Goal: Task Accomplishment & Management: Complete application form

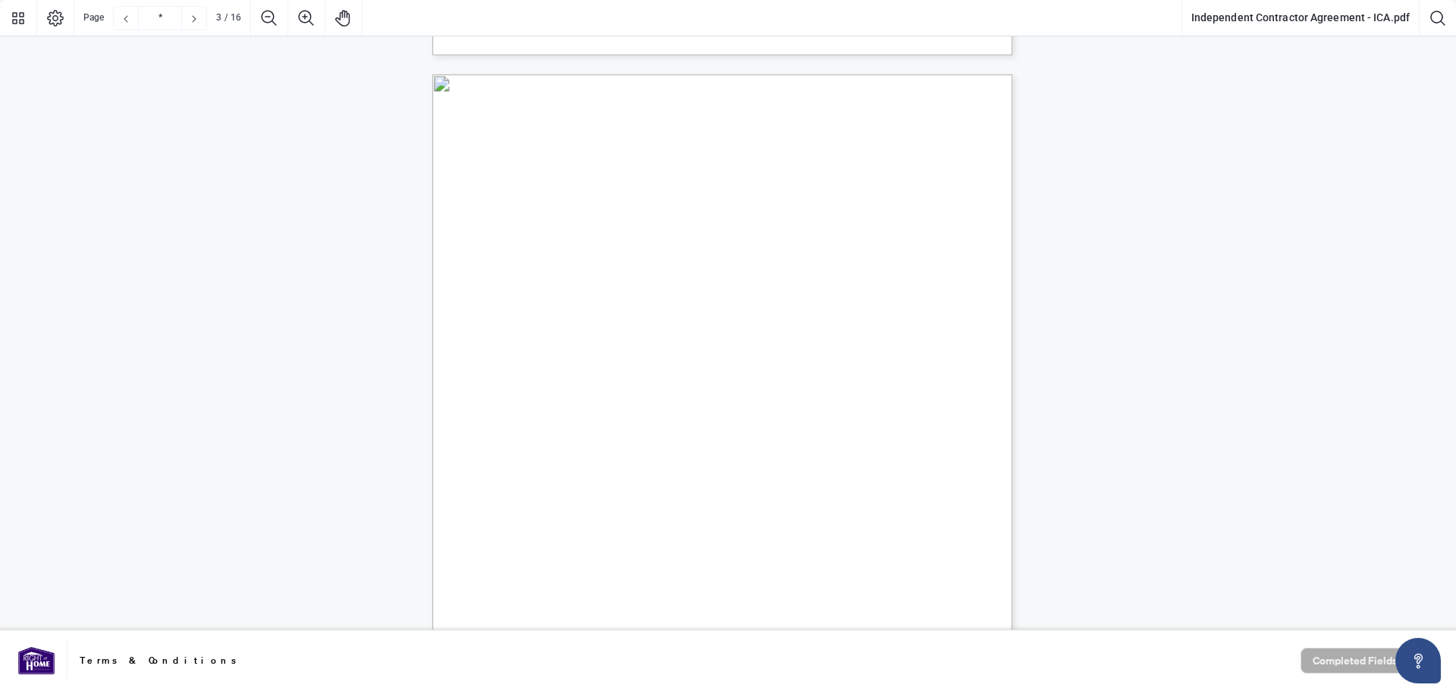
scroll to position [2276, 0]
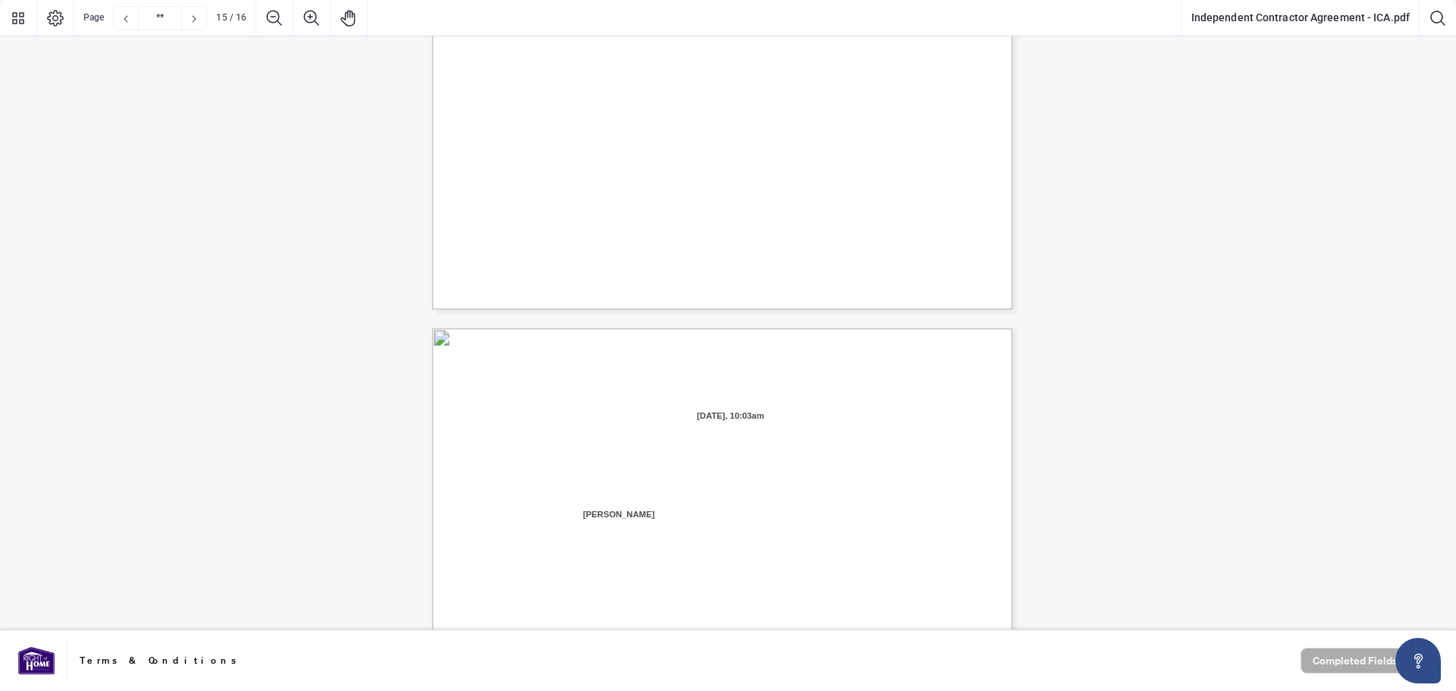
type input "**"
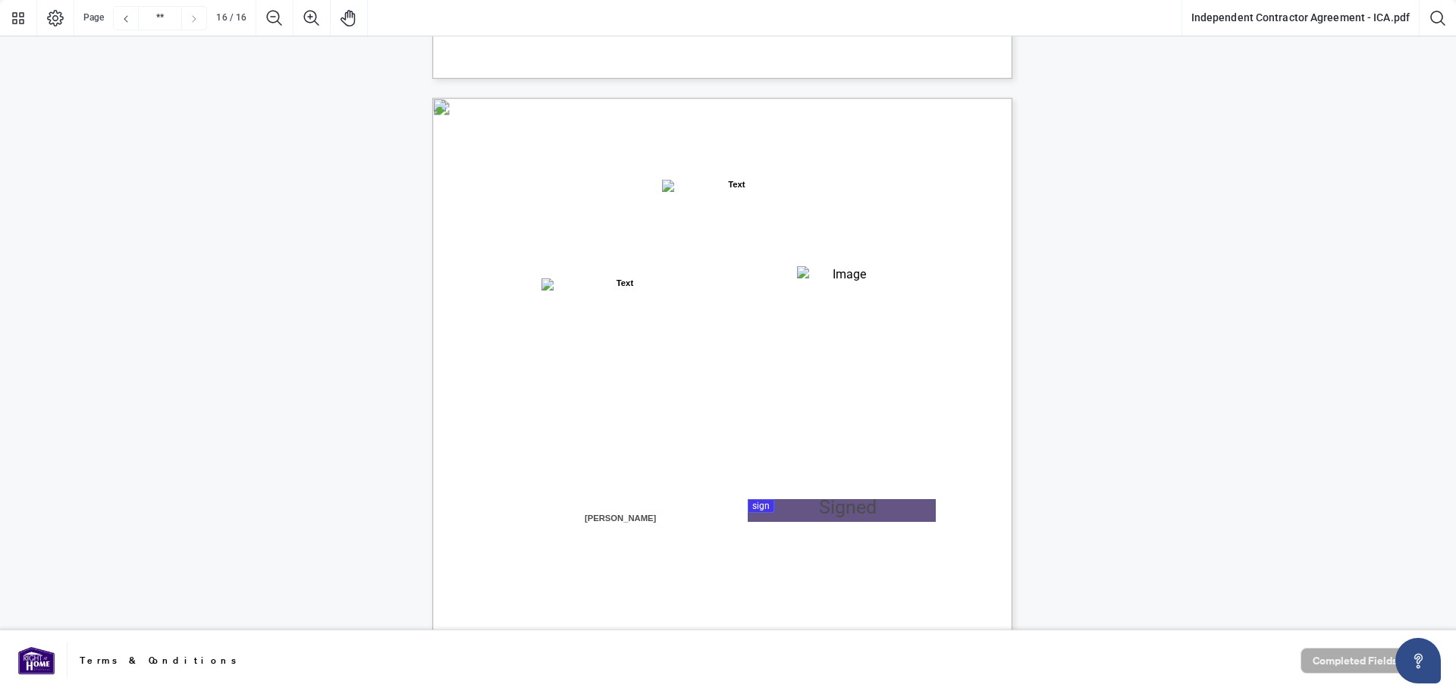
scroll to position [11453, 0]
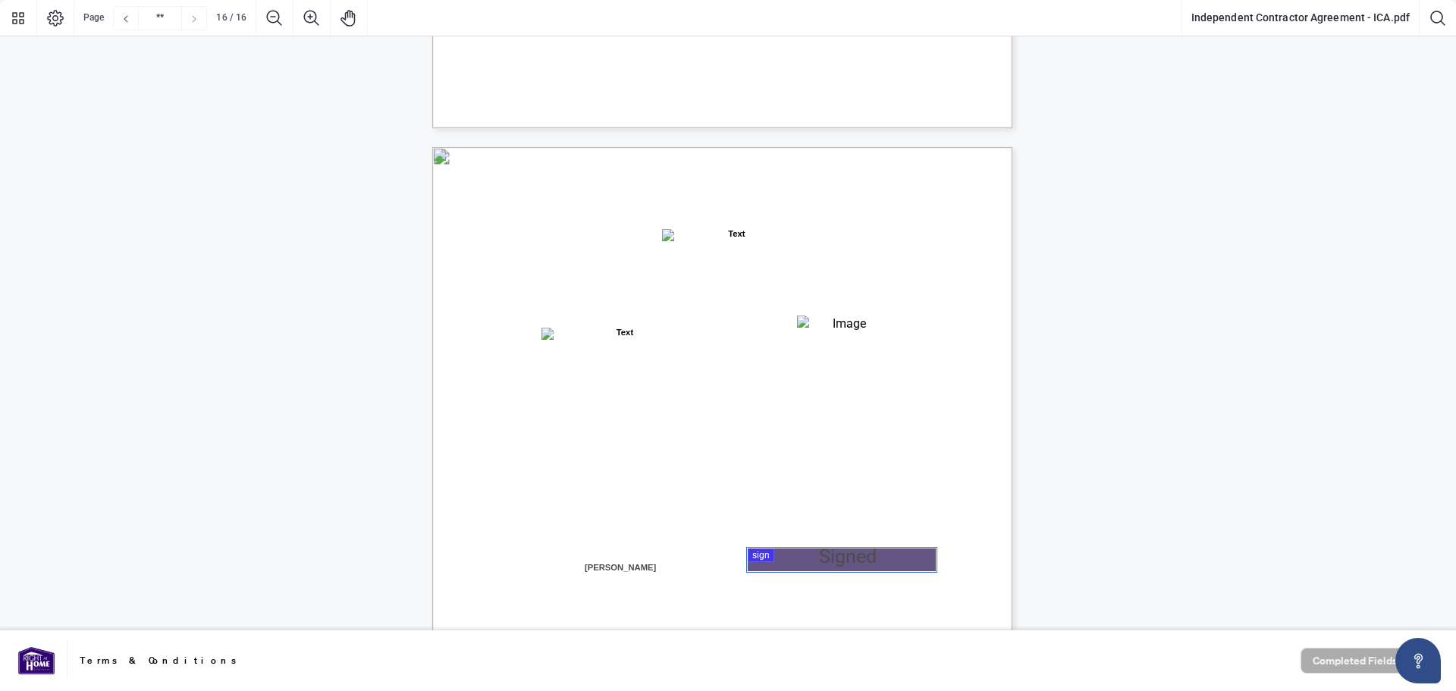
click at [878, 558] on div at bounding box center [728, 315] width 1456 height 630
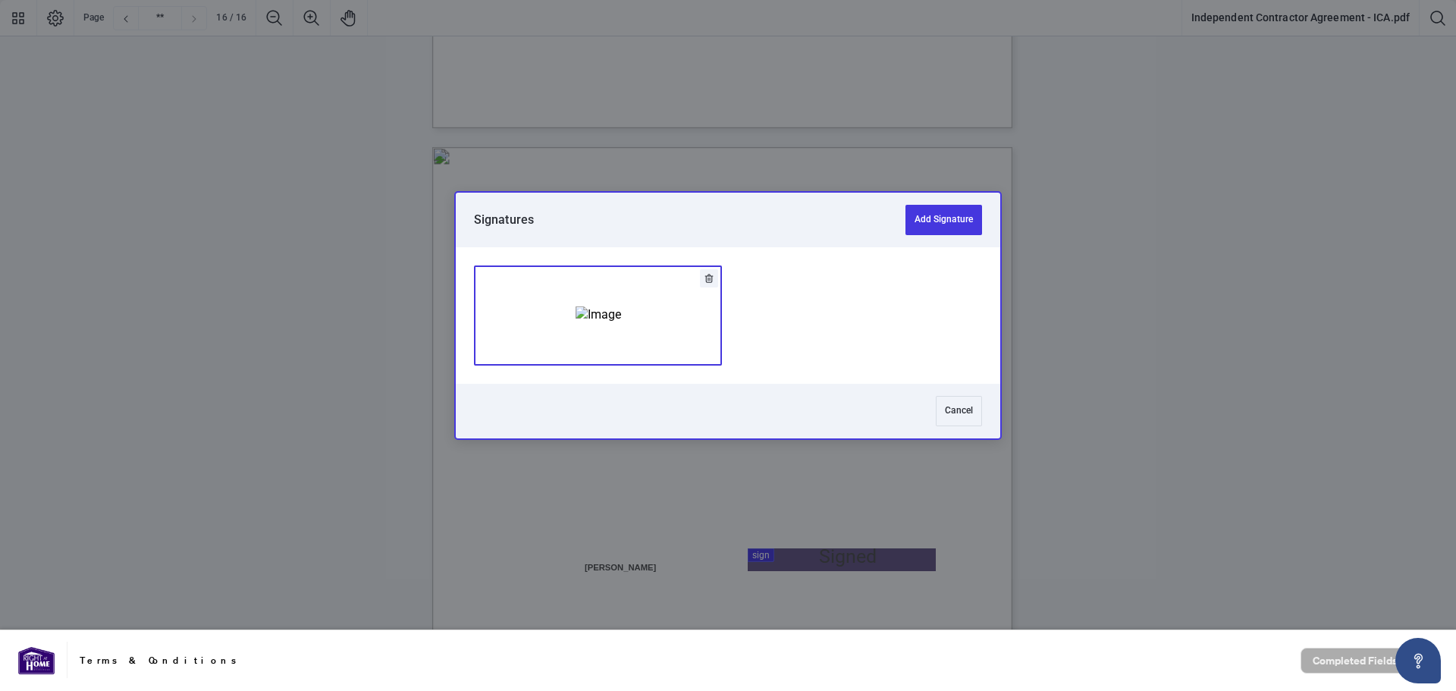
click at [621, 319] on img "Add Signature" at bounding box center [599, 314] width 46 height 17
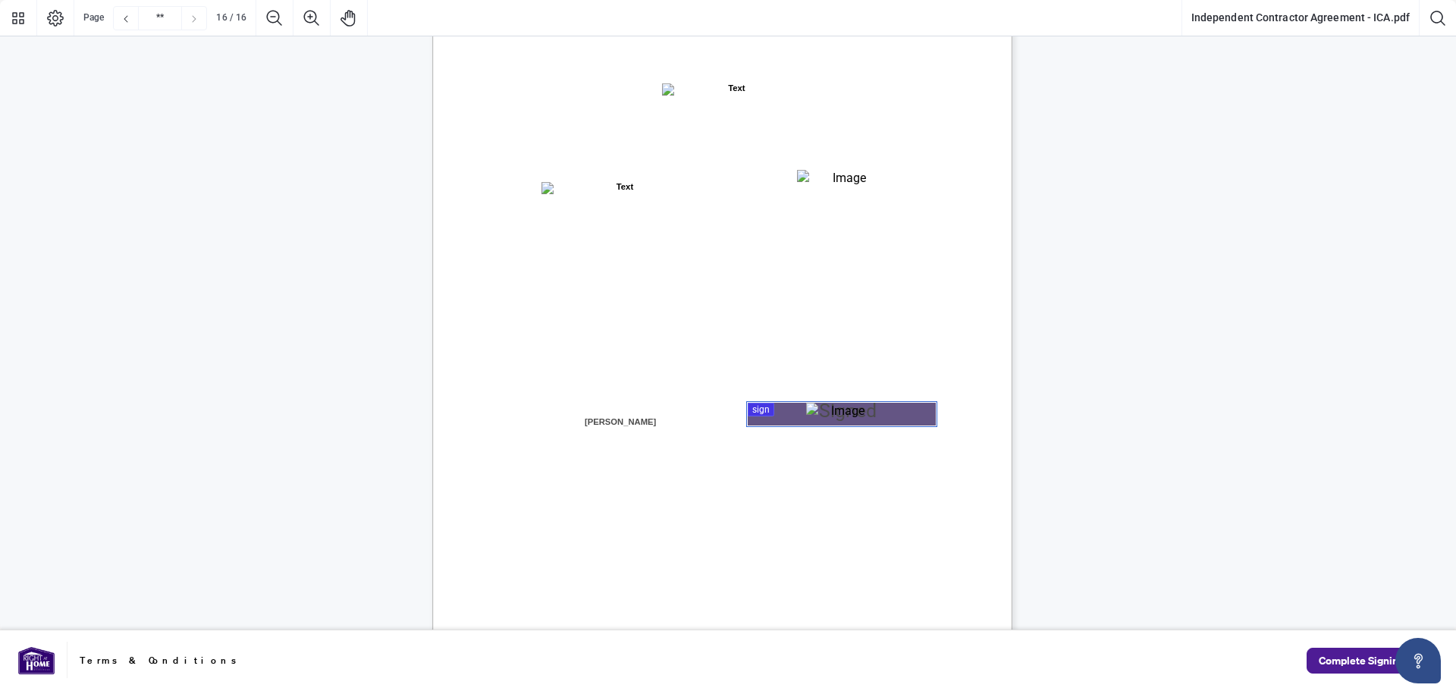
scroll to position [11736, 0]
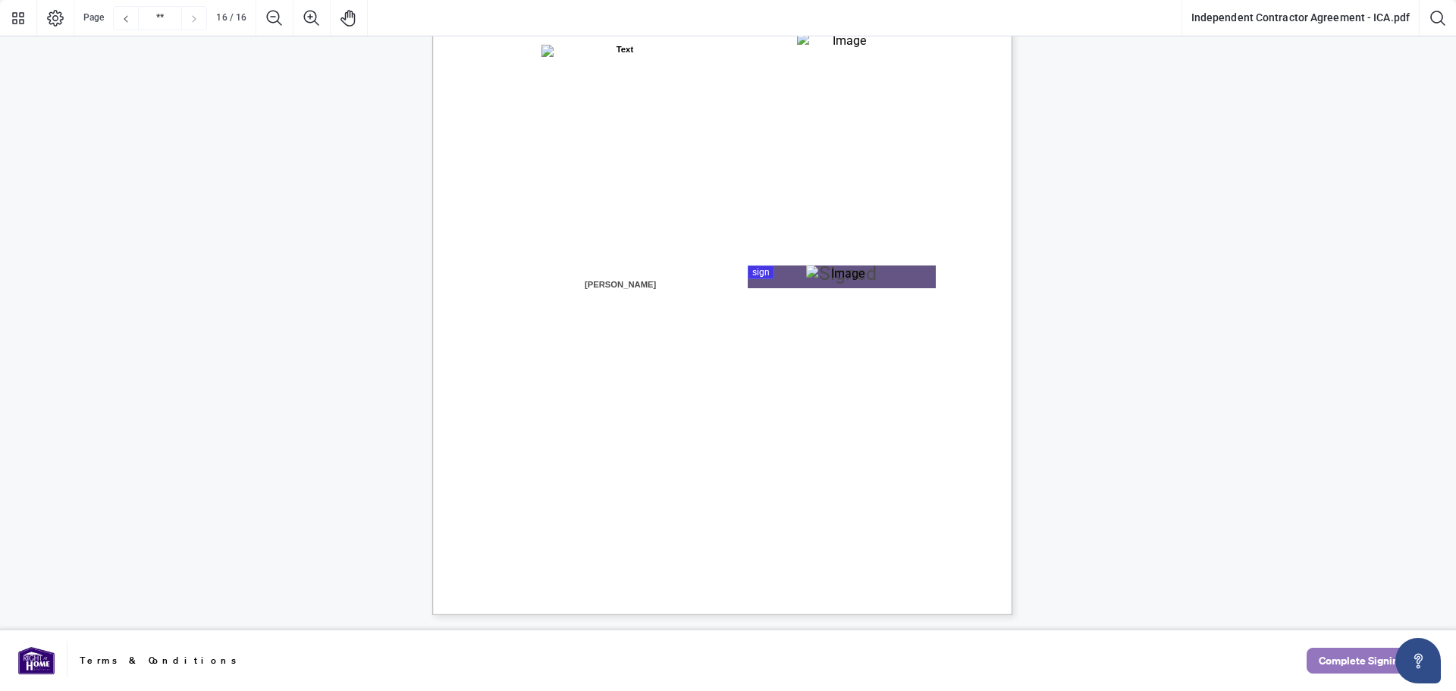
click at [1327, 649] on span "Complete Signing" at bounding box center [1362, 661] width 86 height 24
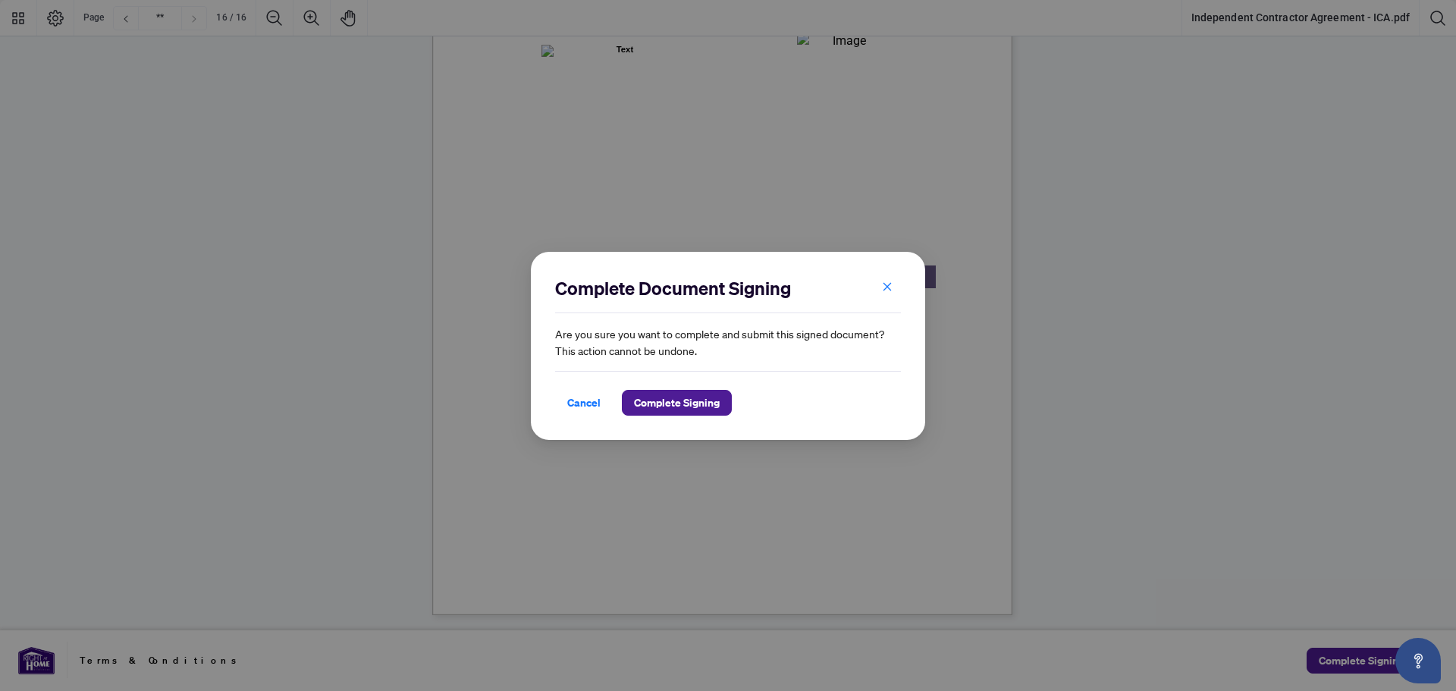
click at [657, 388] on div "Cancel Complete Signing" at bounding box center [728, 393] width 346 height 45
click at [666, 391] on span "Complete Signing" at bounding box center [677, 403] width 86 height 24
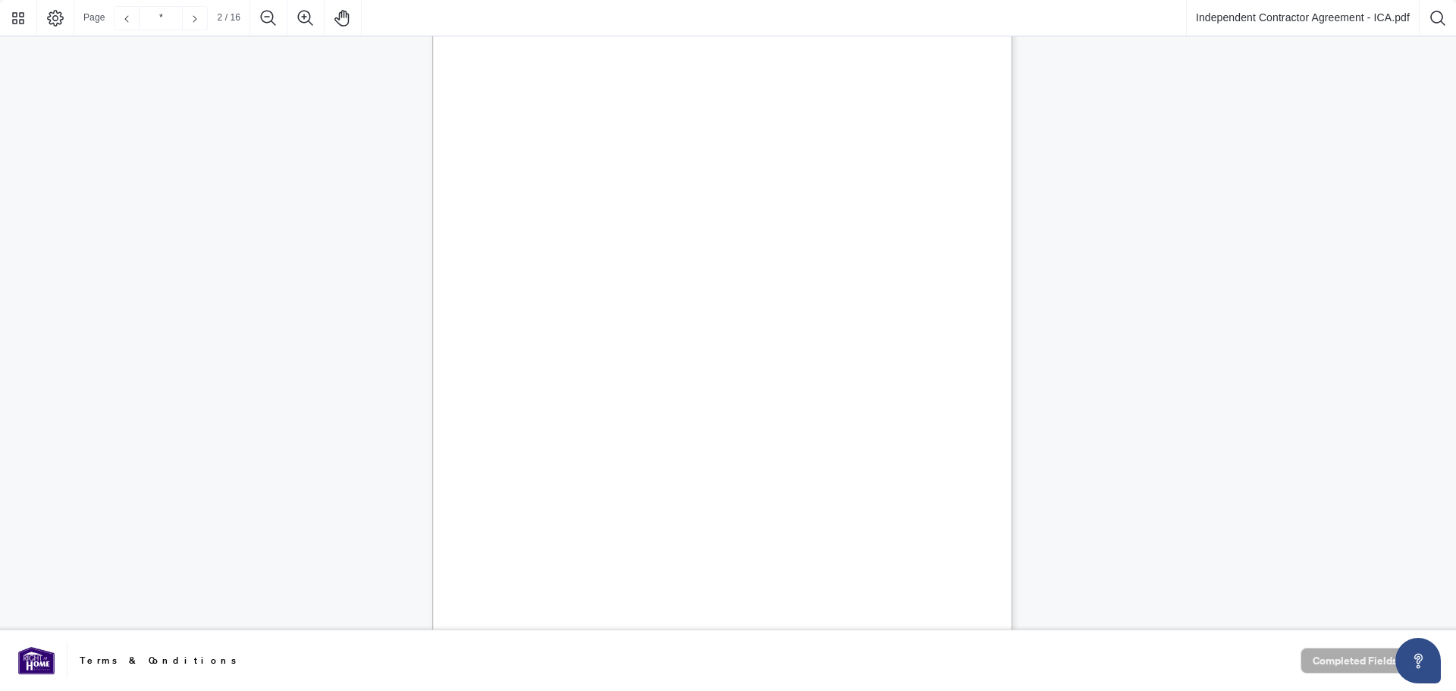
scroll to position [986, 0]
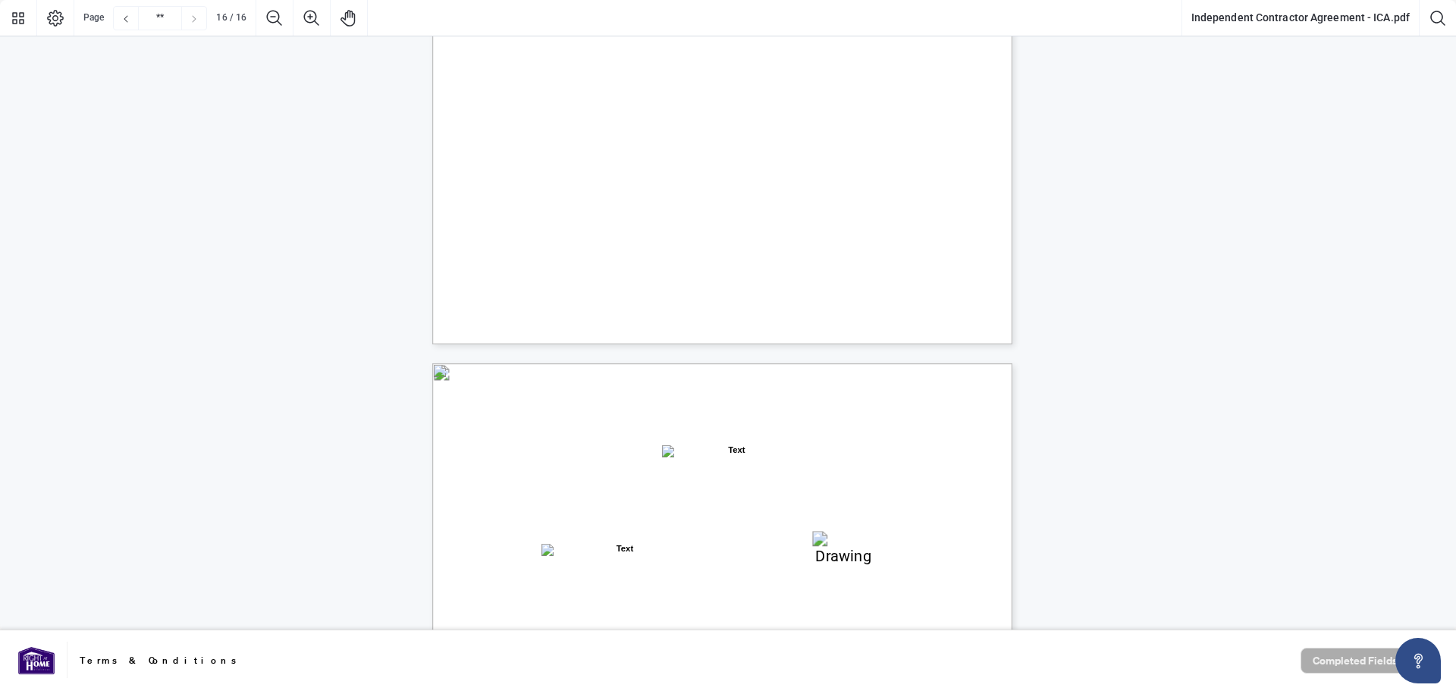
type input "**"
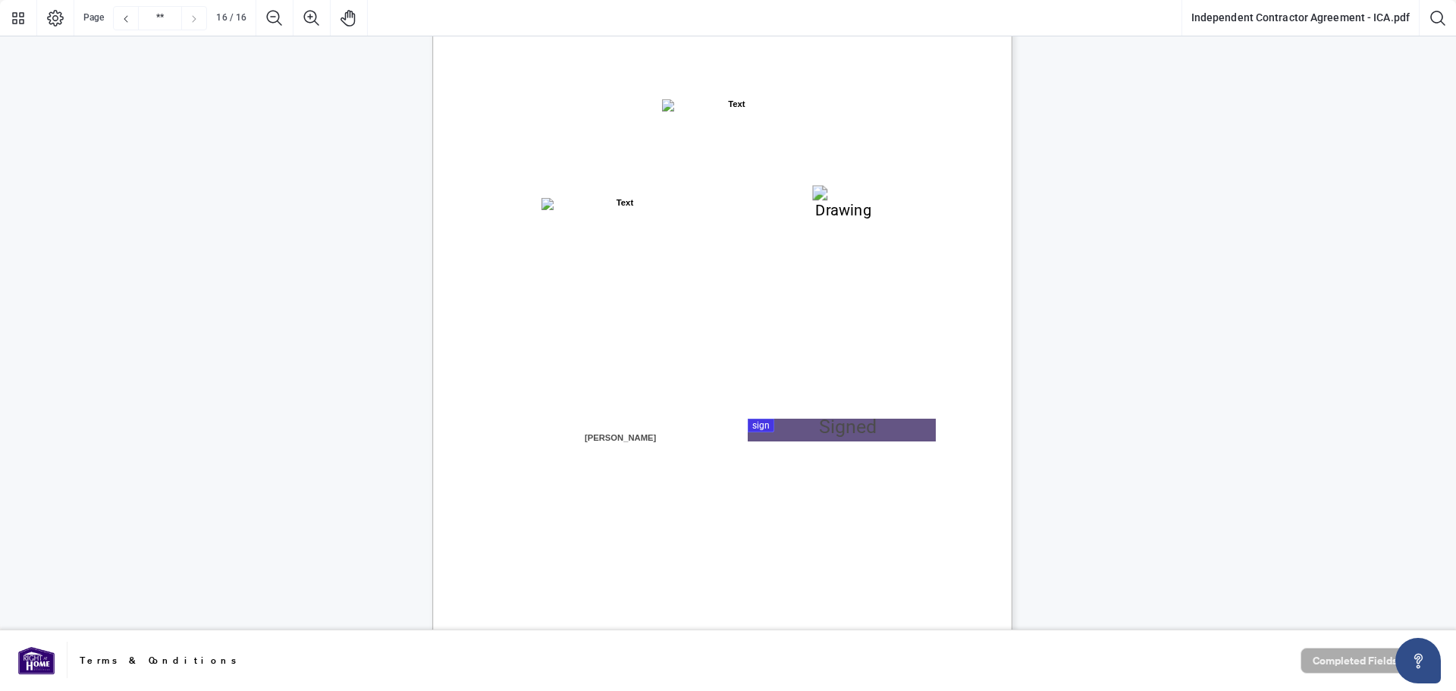
scroll to position [11633, 0]
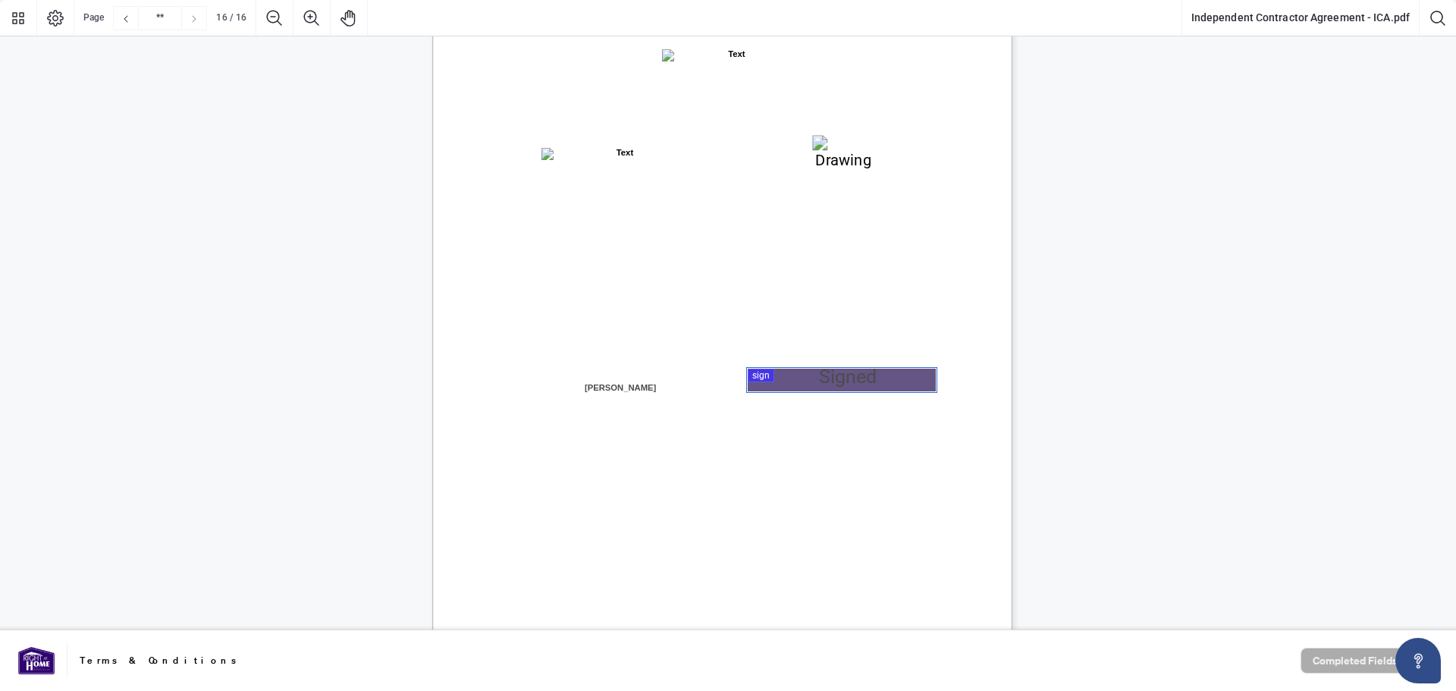
click at [782, 379] on div at bounding box center [728, 315] width 1456 height 630
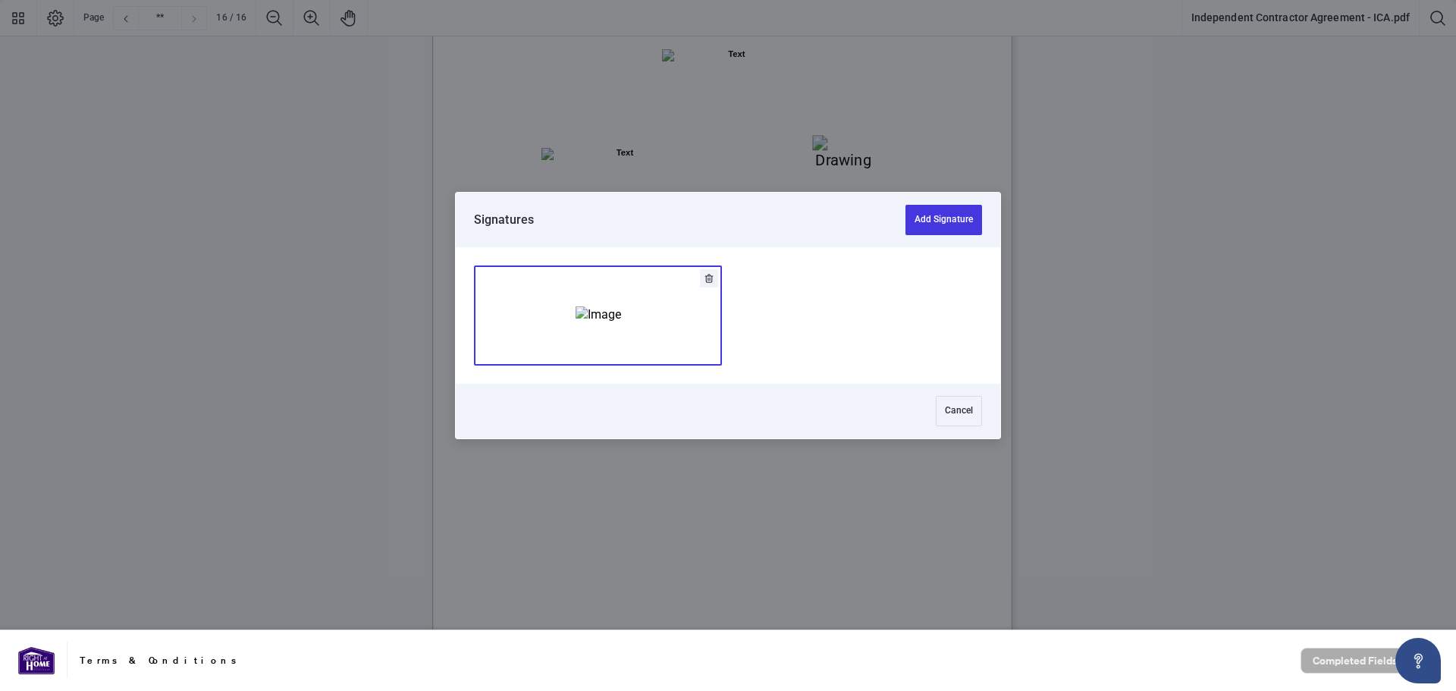
click at [576, 323] on img "Add Signature" at bounding box center [599, 314] width 46 height 17
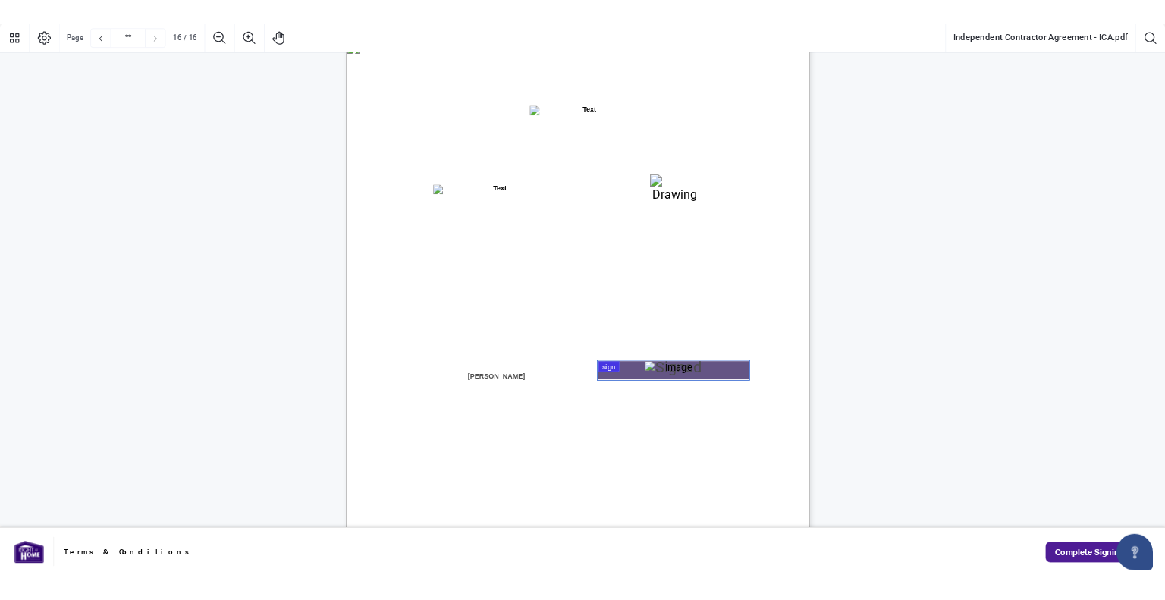
scroll to position [11557, 0]
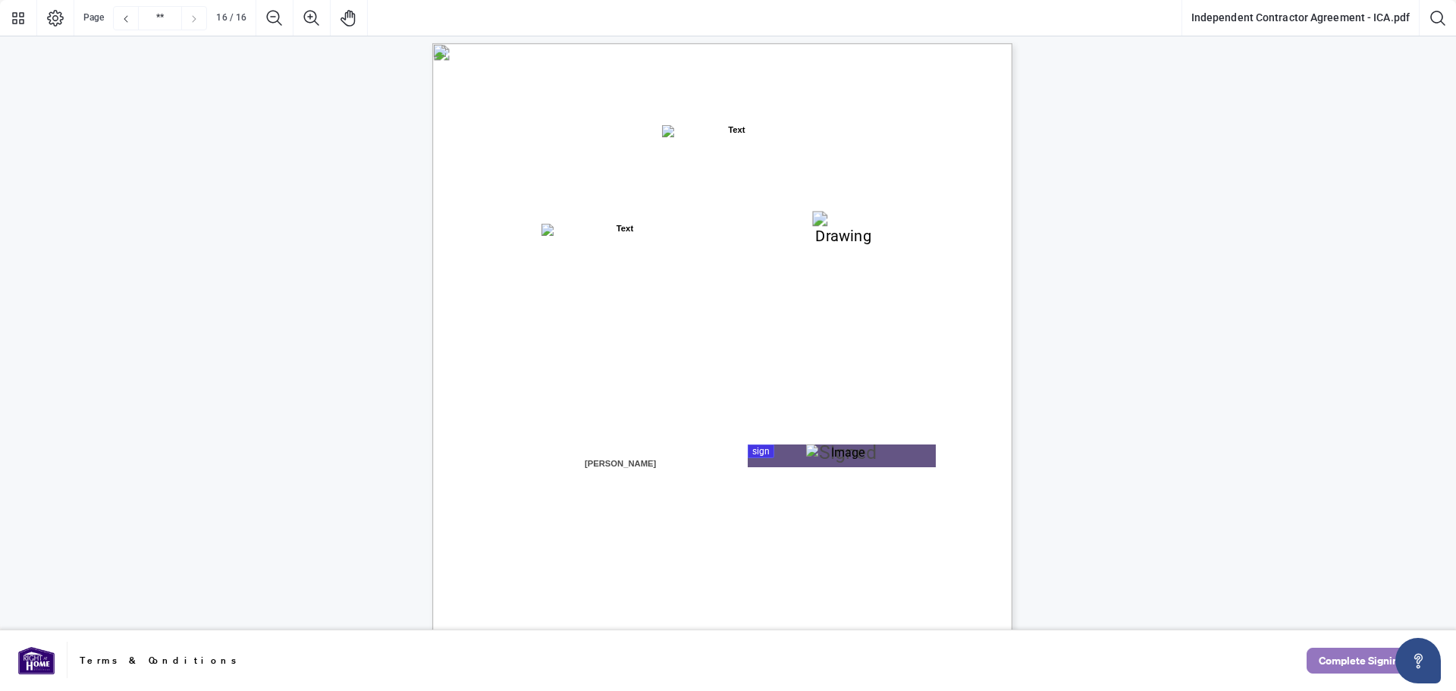
click at [1363, 658] on span "Complete Signing" at bounding box center [1362, 661] width 86 height 24
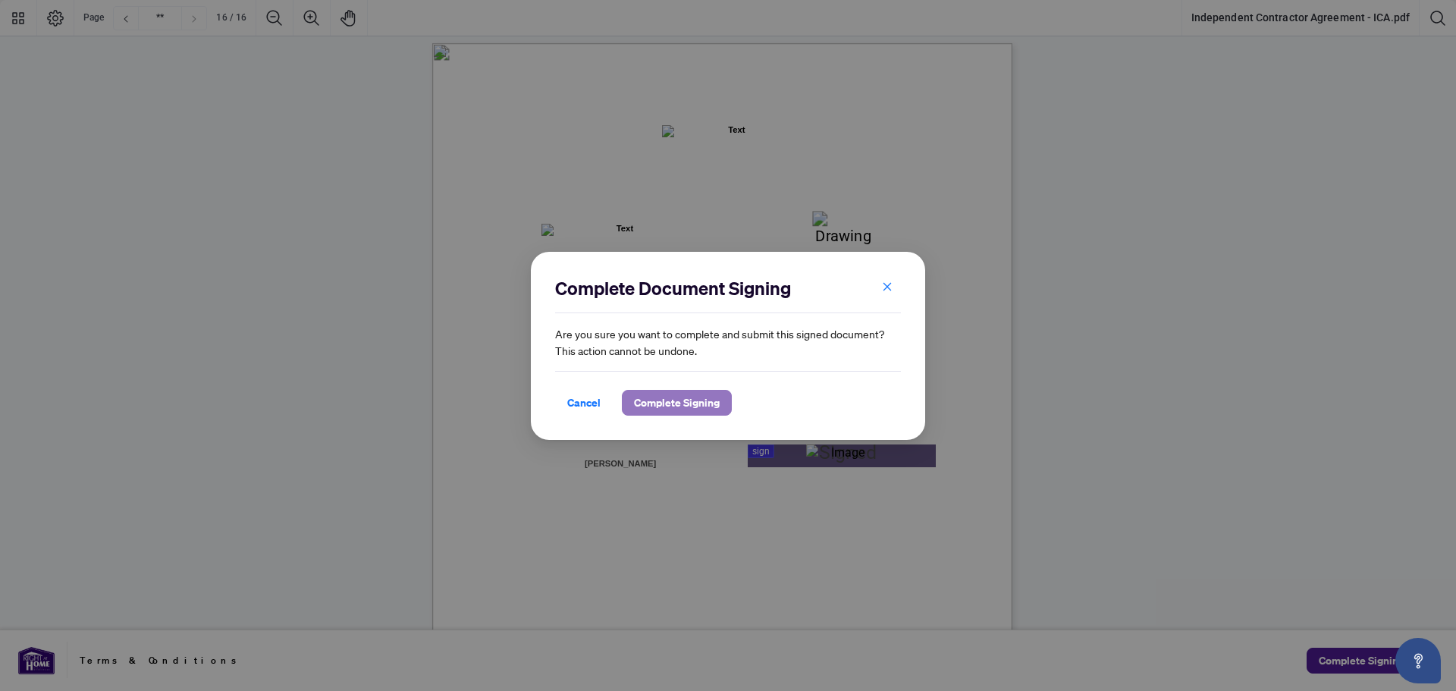
click at [664, 404] on span "Complete Signing" at bounding box center [677, 403] width 86 height 24
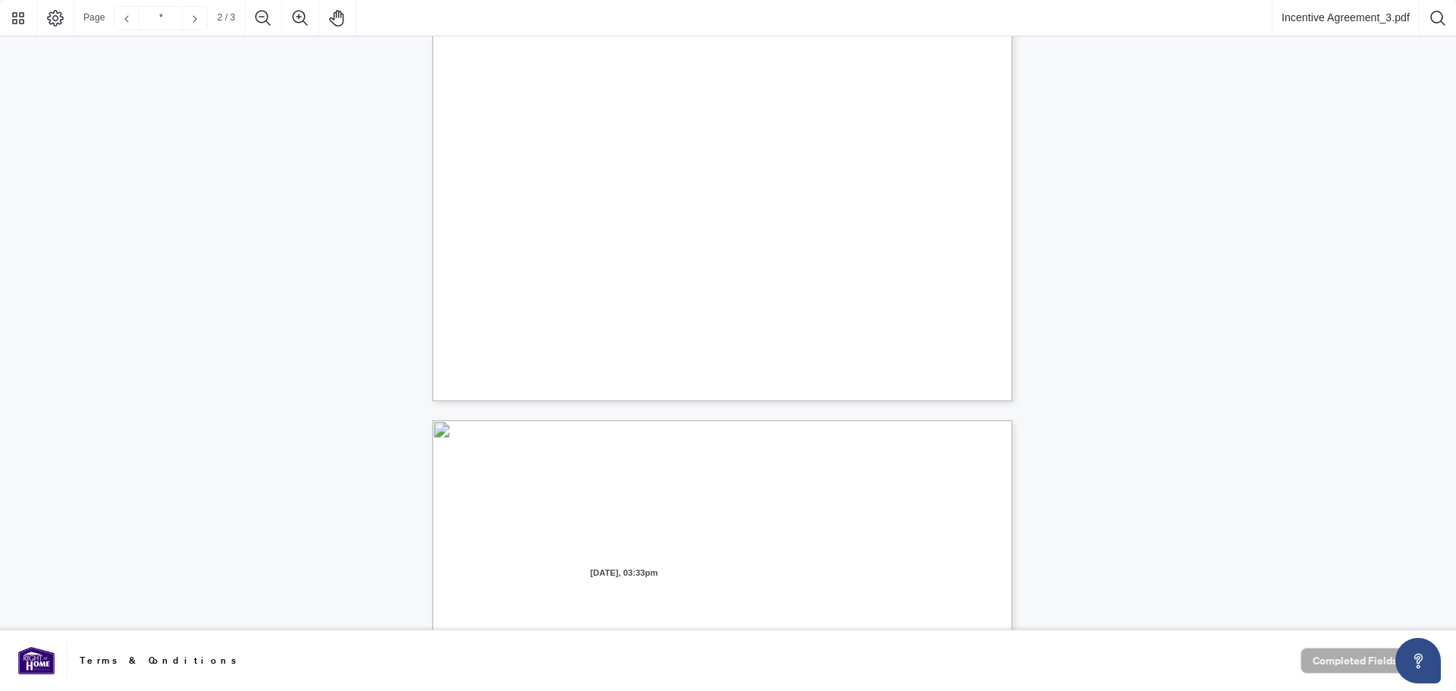
type input "*"
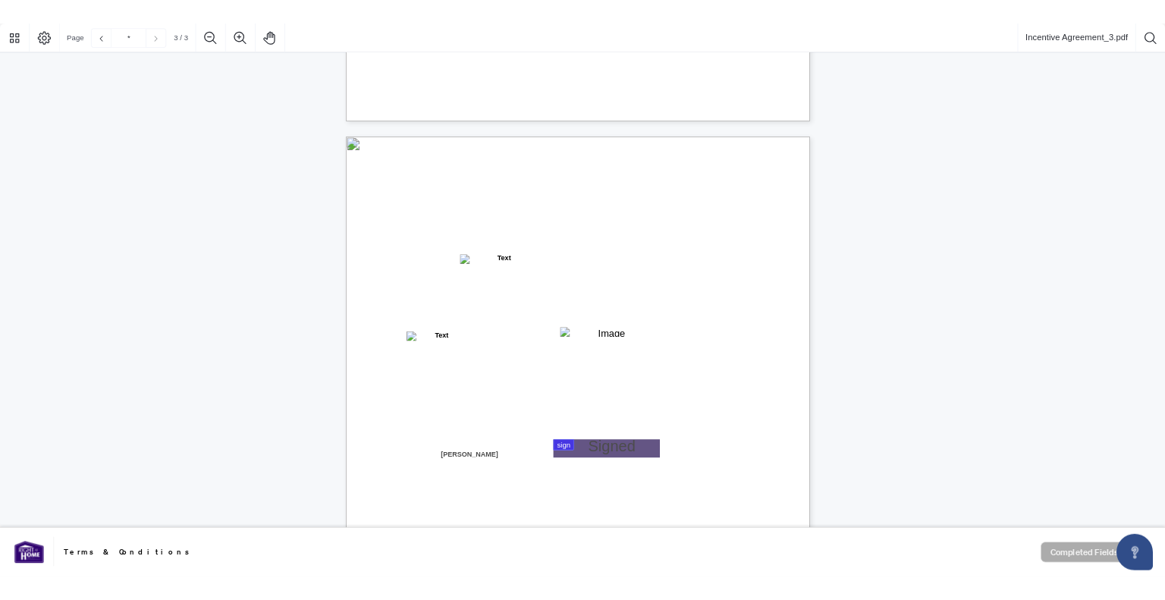
scroll to position [1593, 0]
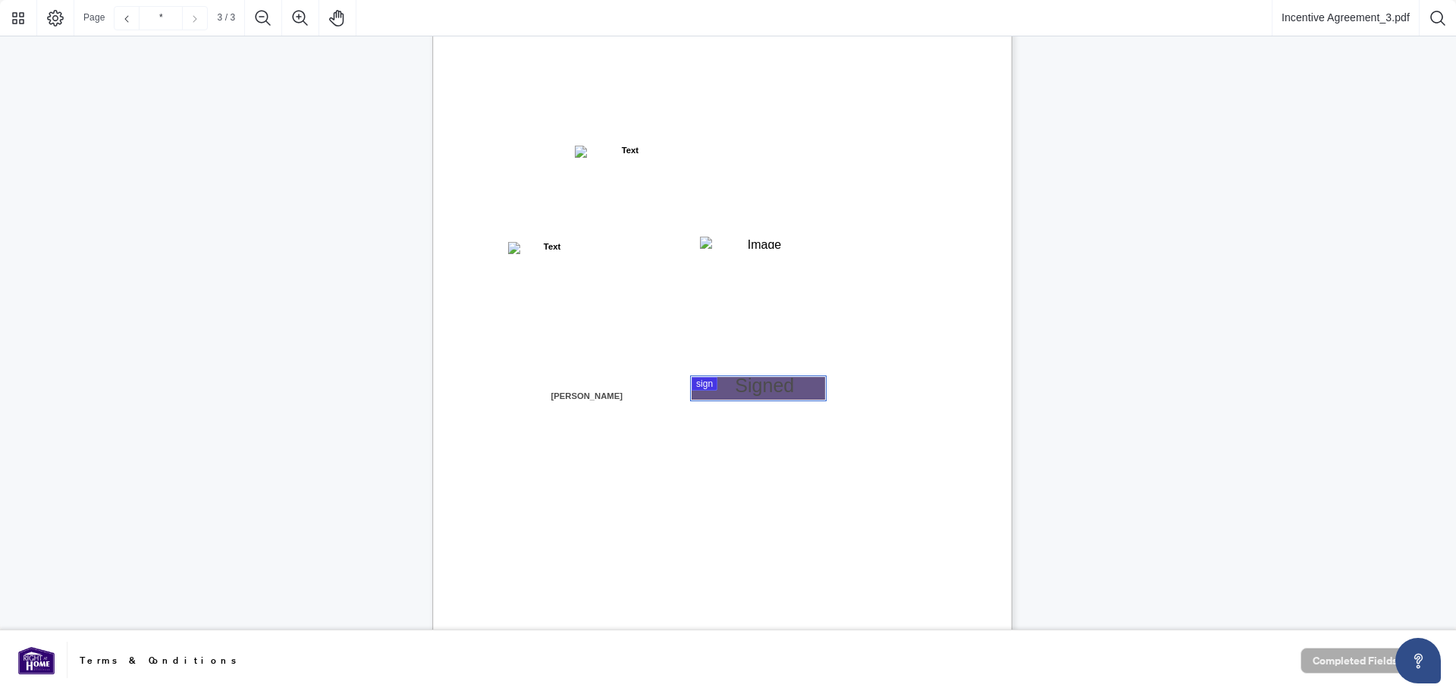
click at [767, 379] on div at bounding box center [728, 315] width 1456 height 630
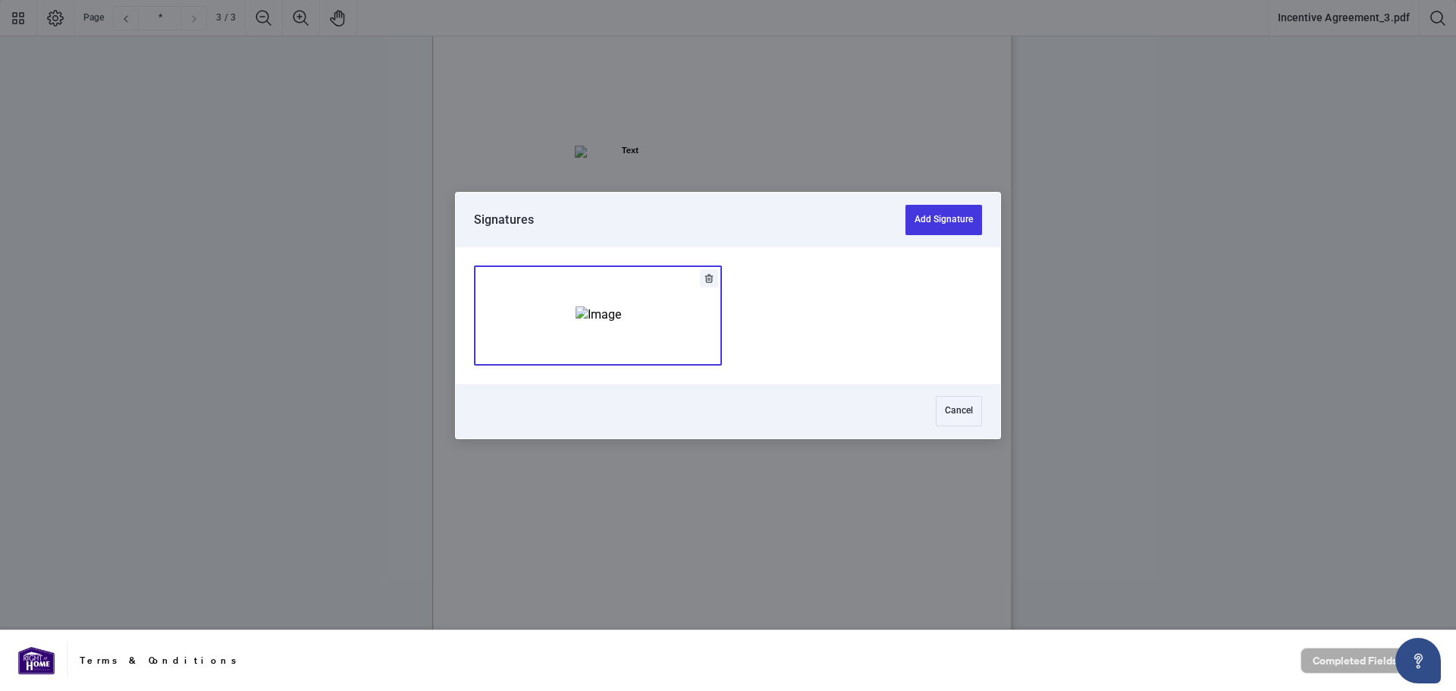
click at [576, 268] on div "Add Signature" at bounding box center [599, 316] width 46 height 152
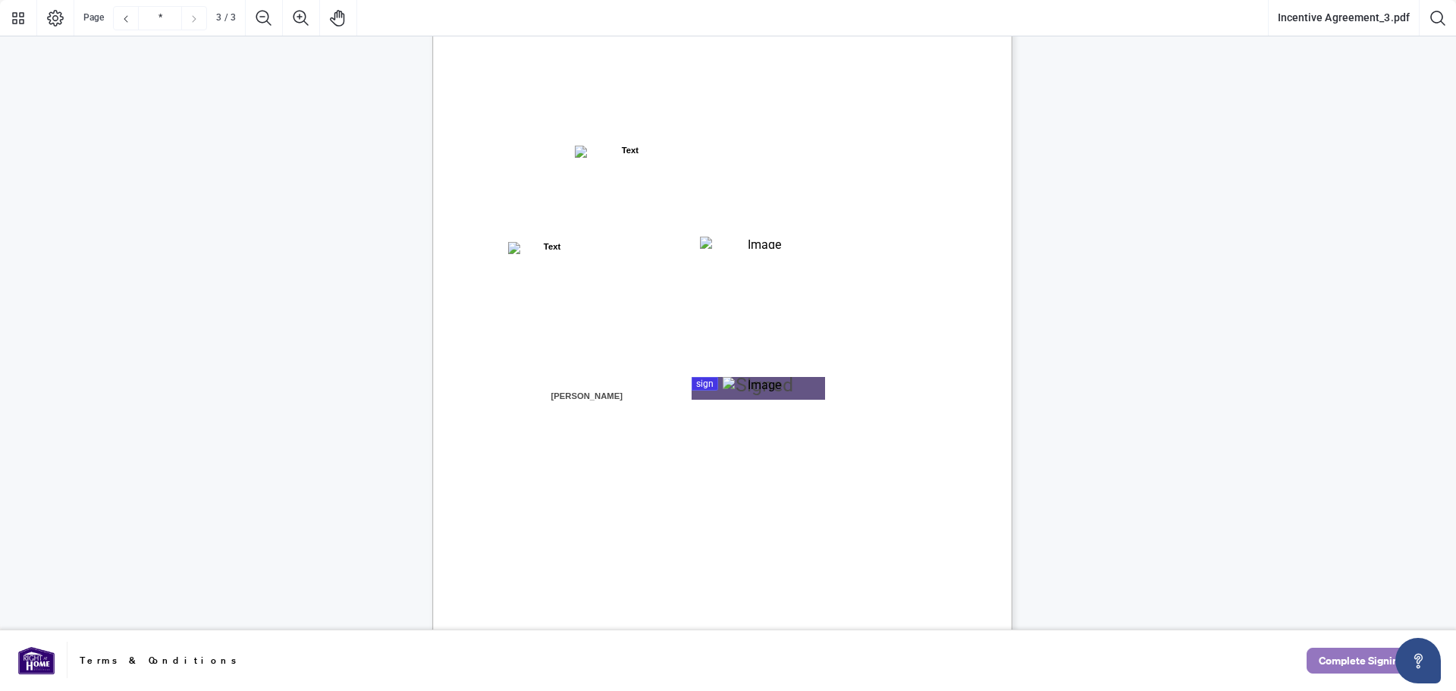
click at [1367, 661] on span "Complete Signing" at bounding box center [1362, 661] width 86 height 24
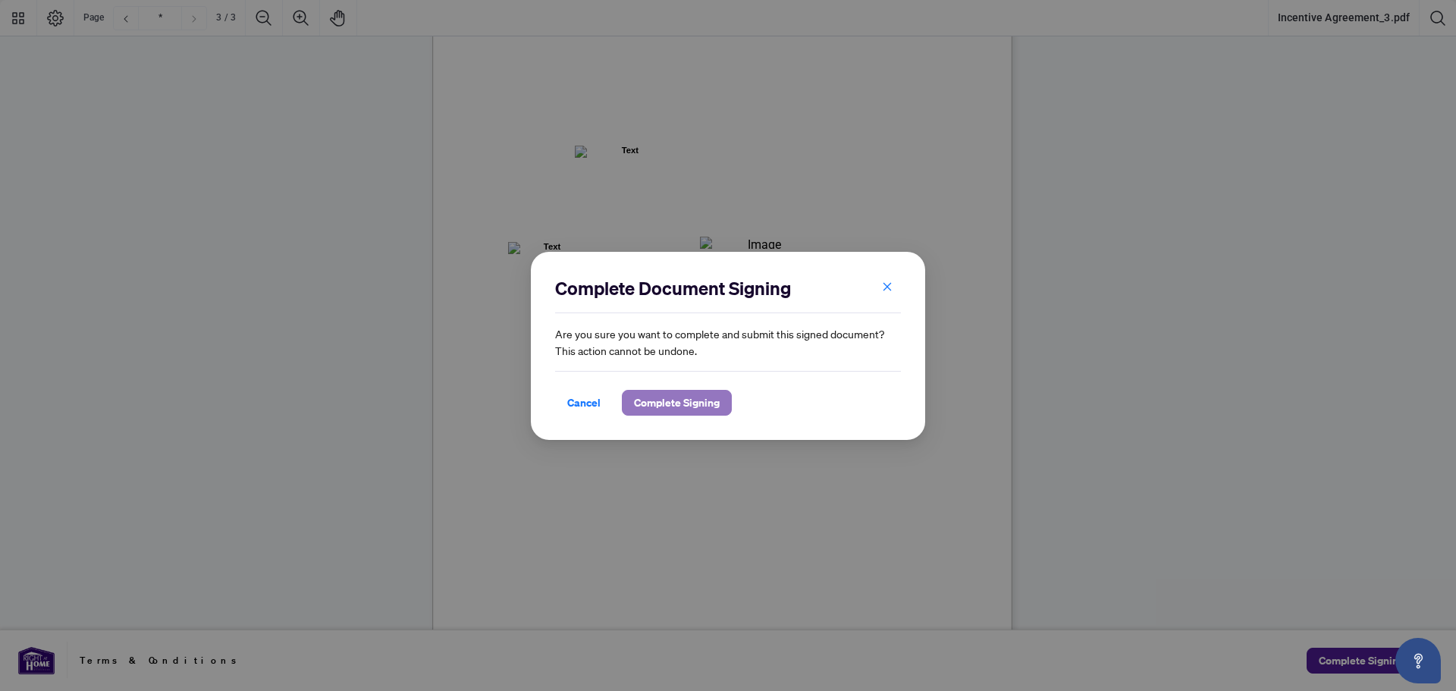
click at [664, 397] on span "Complete Signing" at bounding box center [677, 403] width 86 height 24
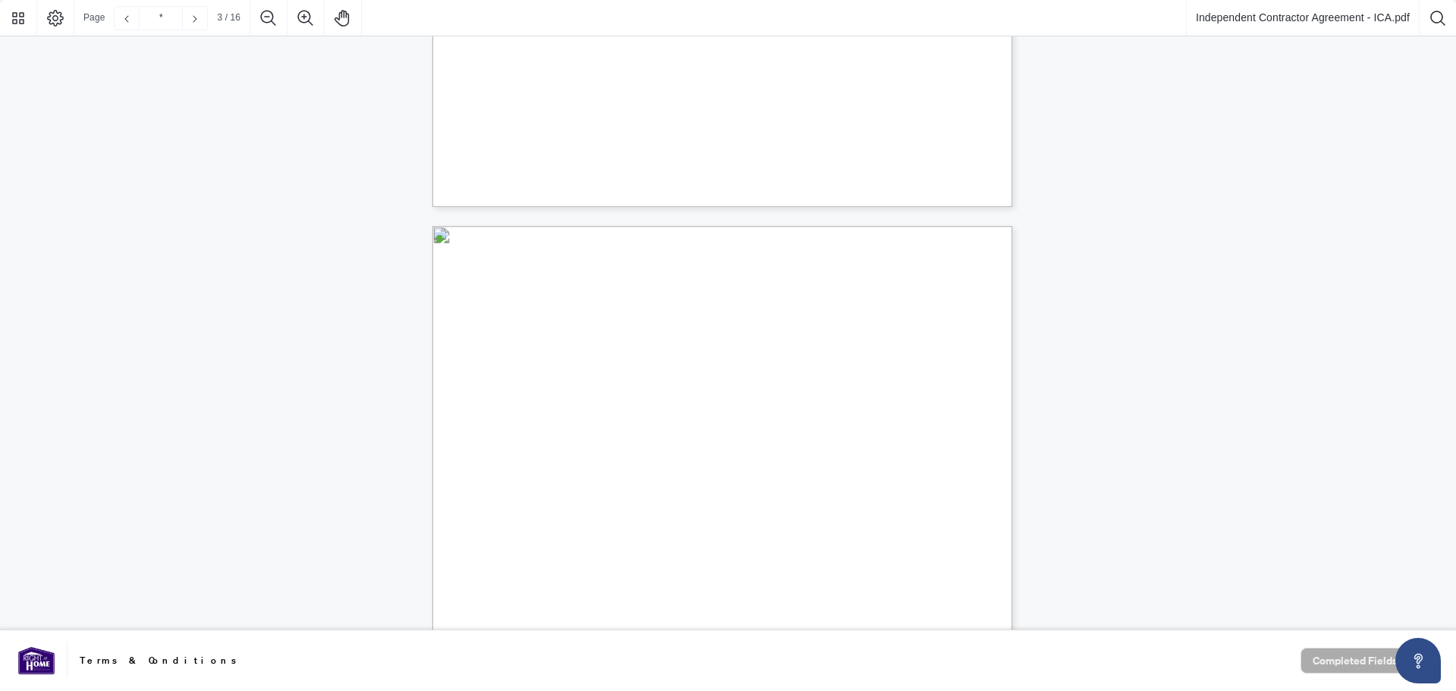
scroll to position [1745, 0]
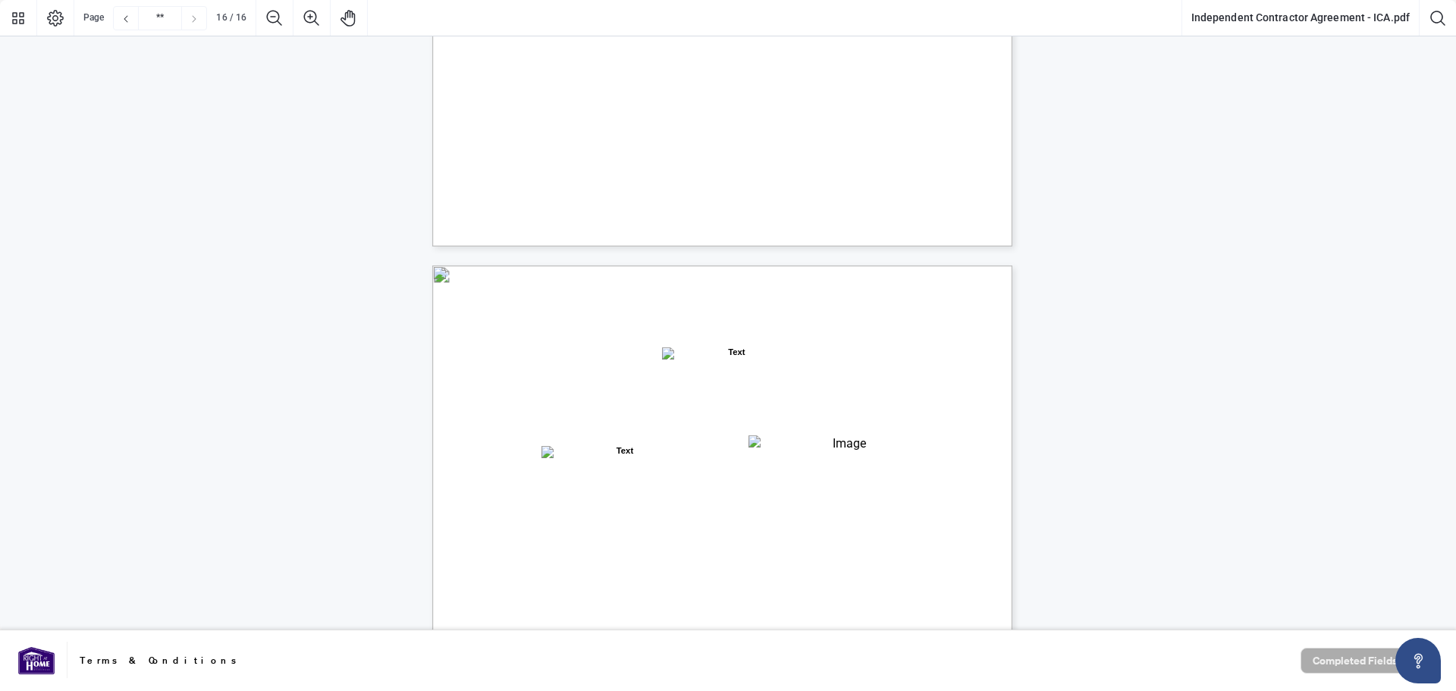
type input "**"
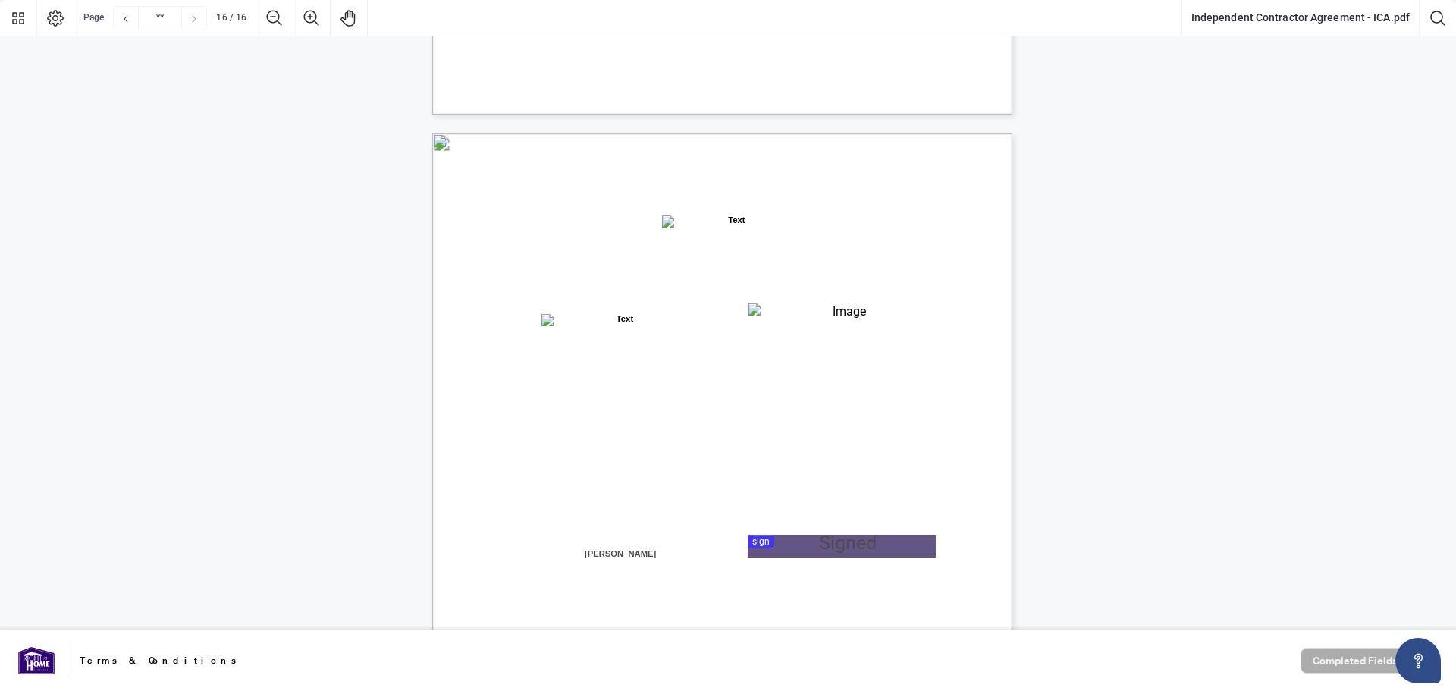
scroll to position [11566, 0]
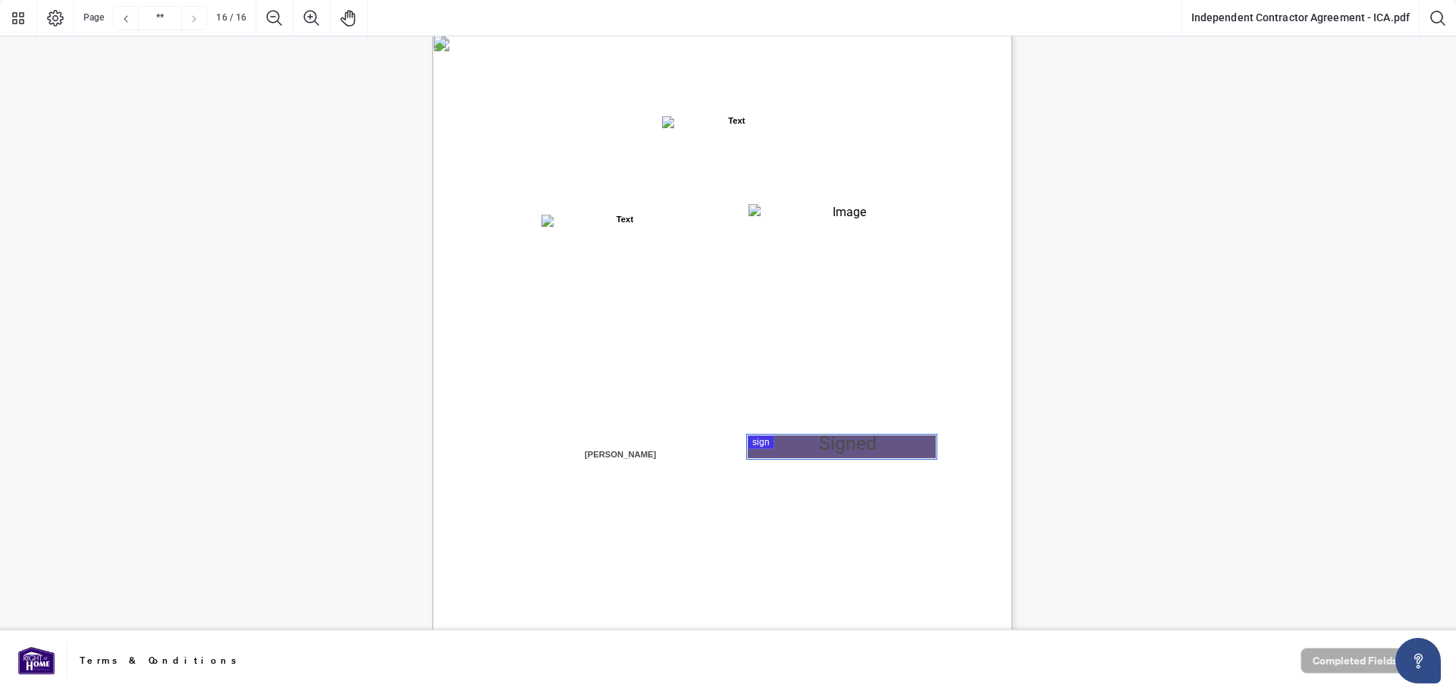
click at [797, 445] on div at bounding box center [728, 315] width 1456 height 630
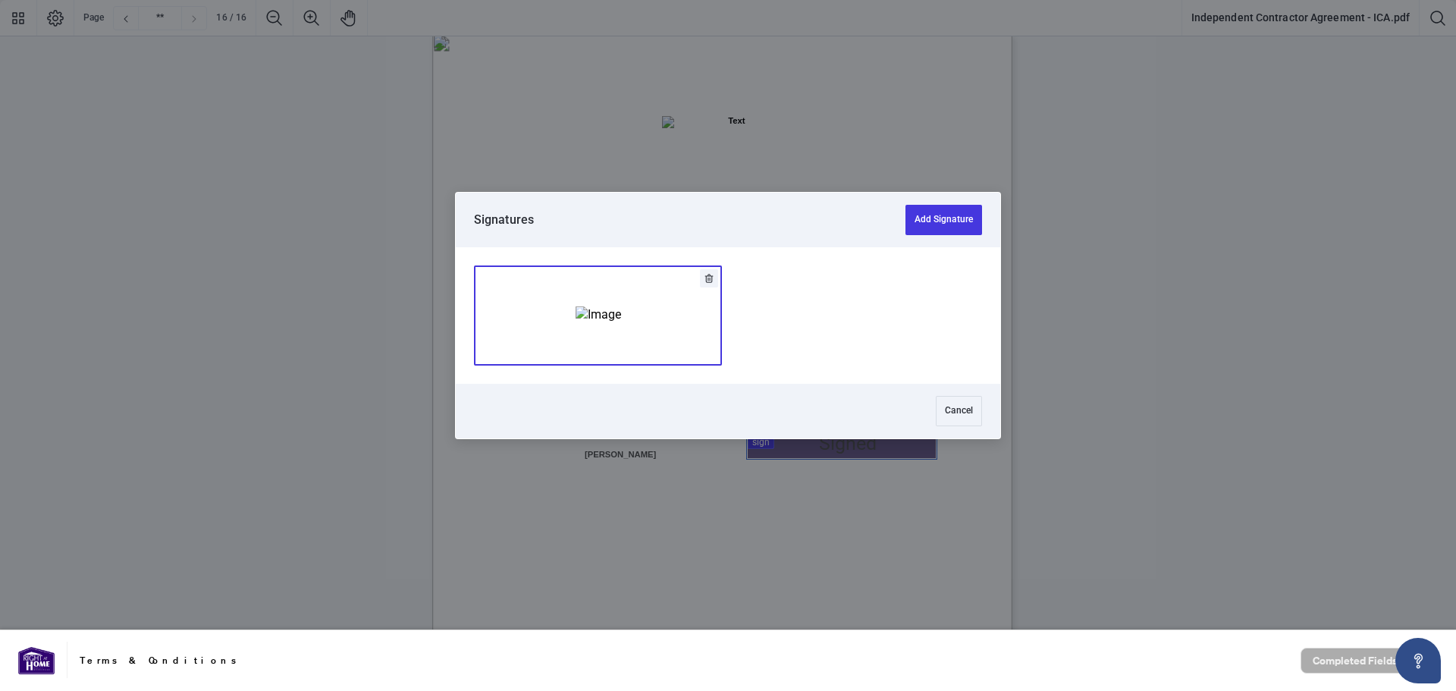
click at [576, 308] on img "Add Signature" at bounding box center [599, 314] width 46 height 17
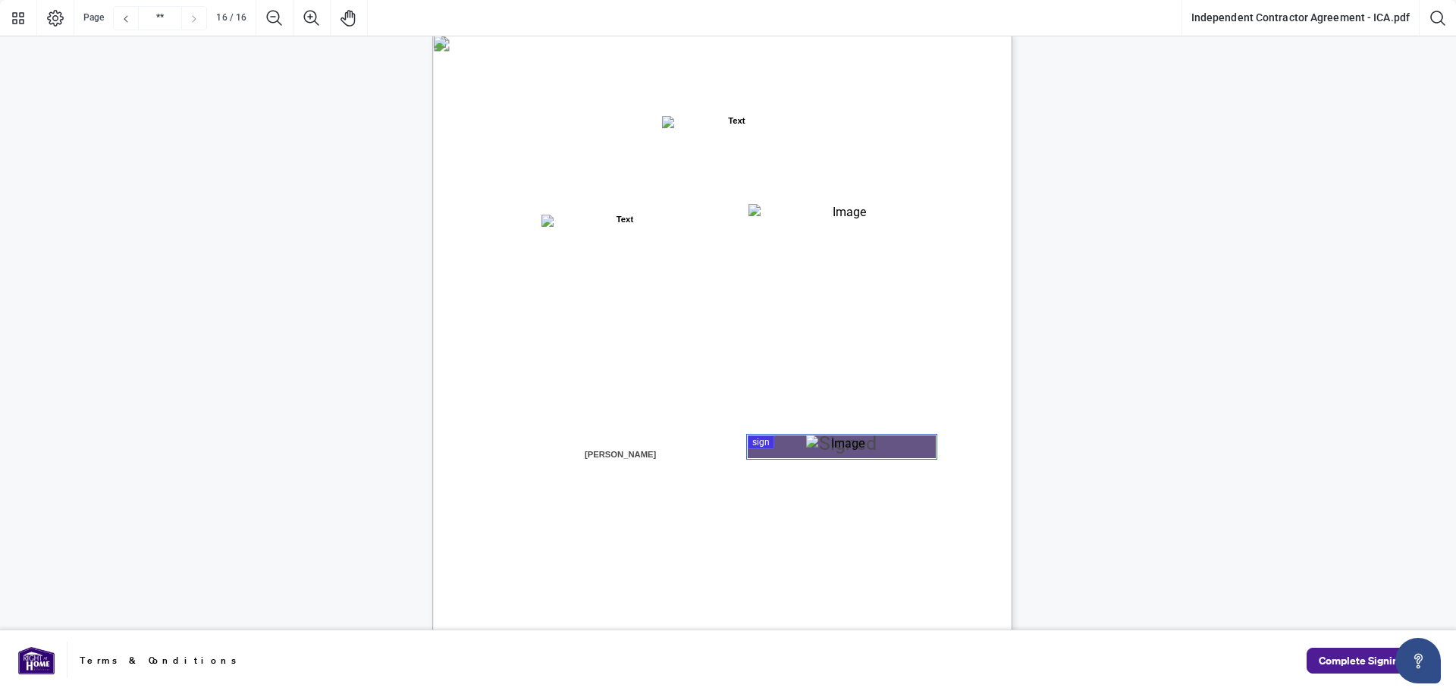
scroll to position [11490, 0]
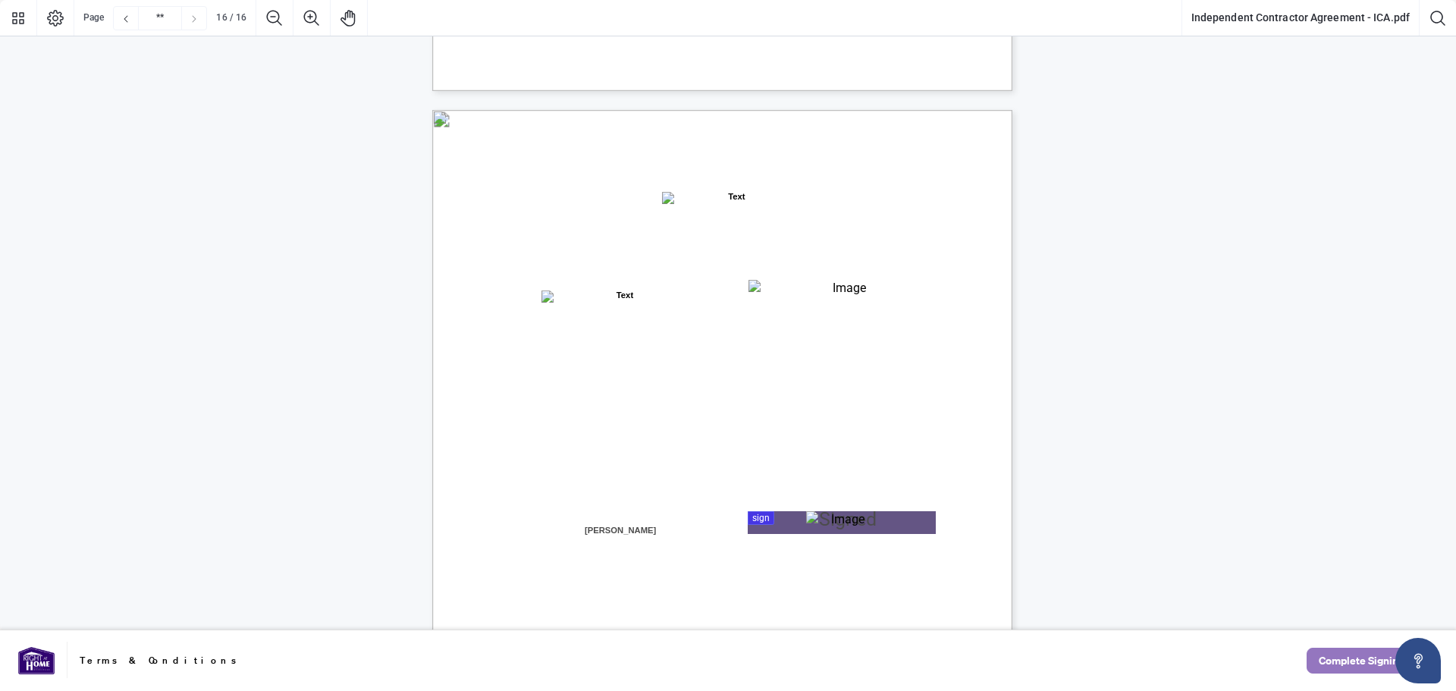
click at [1342, 666] on span "Complete Signing" at bounding box center [1362, 661] width 86 height 24
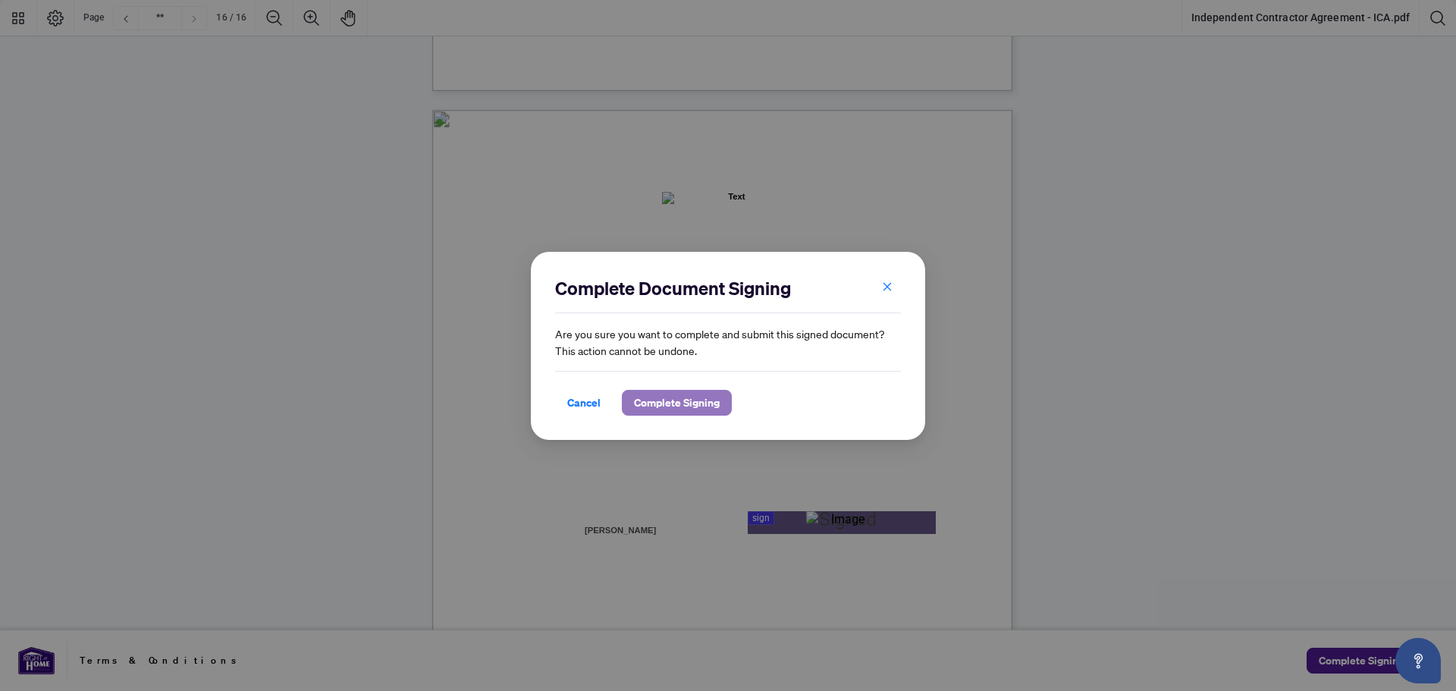
click at [705, 404] on span "Complete Signing" at bounding box center [677, 403] width 86 height 24
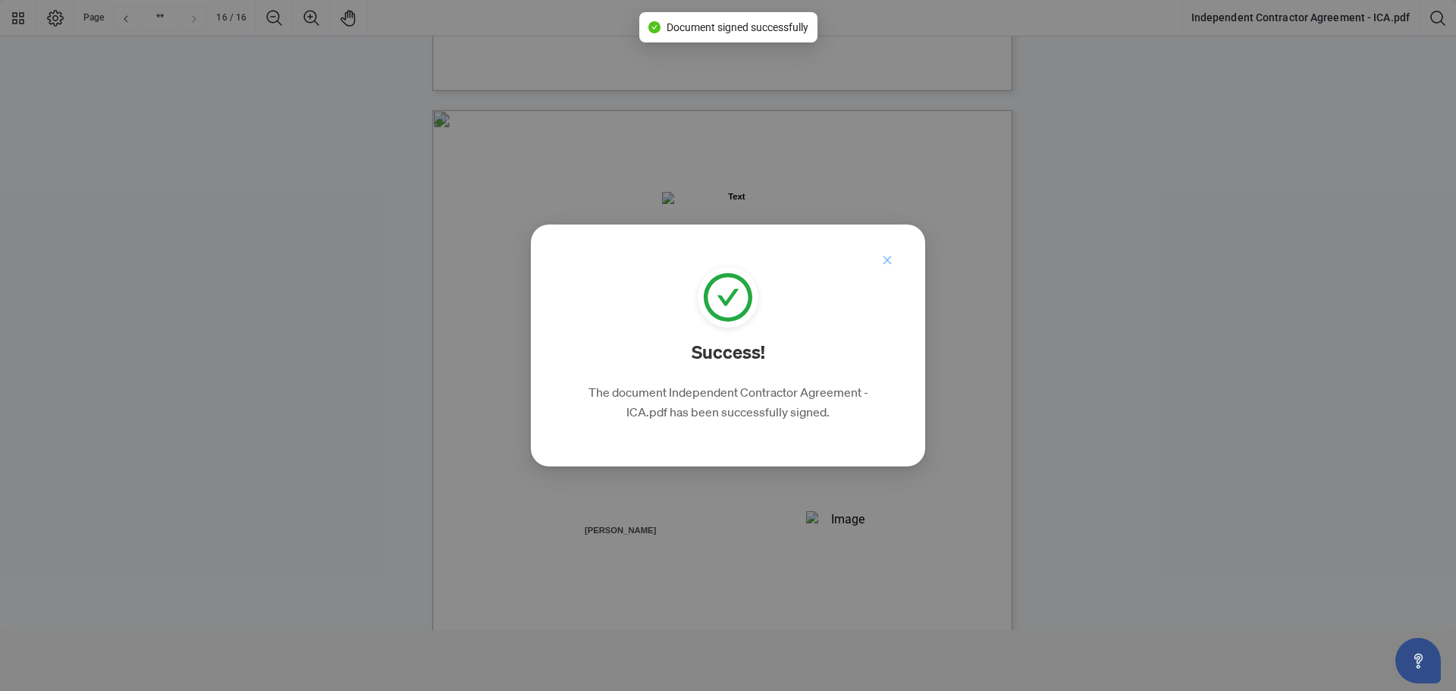
click at [892, 259] on icon "close" at bounding box center [887, 260] width 11 height 11
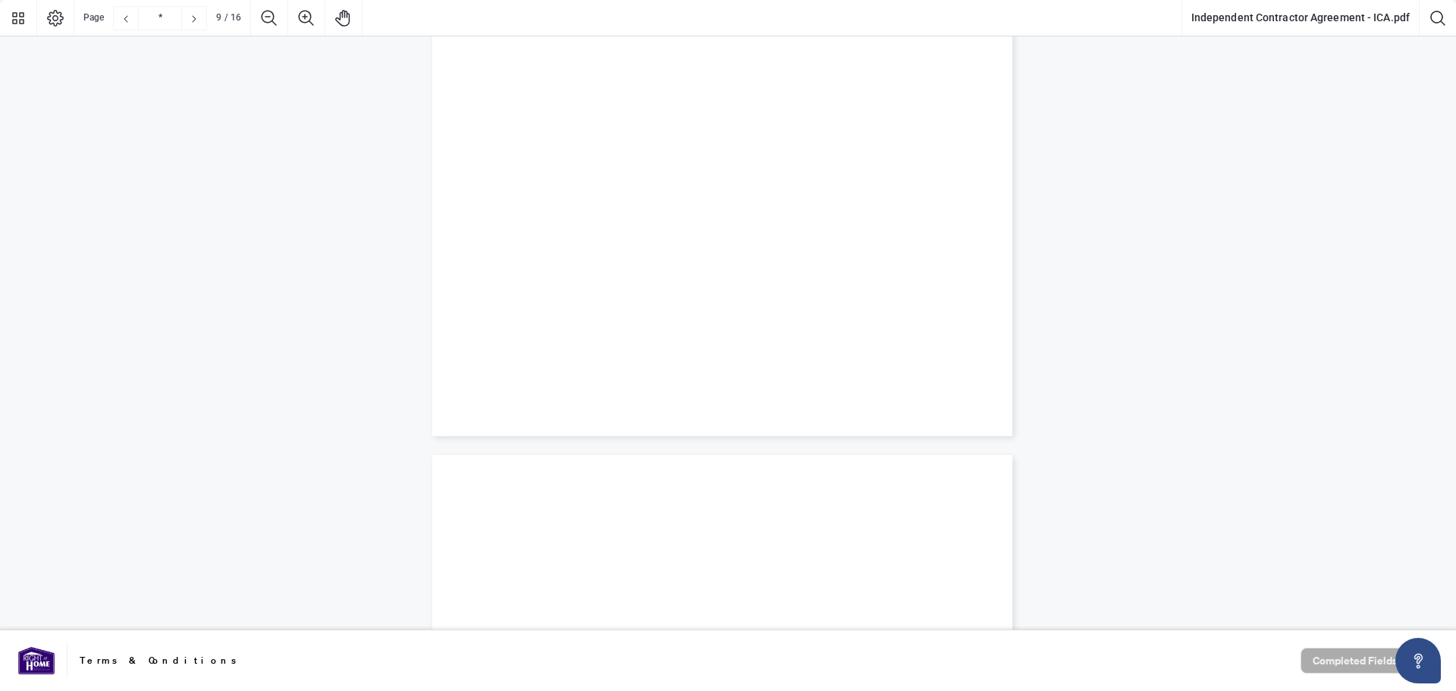
scroll to position [6757, 0]
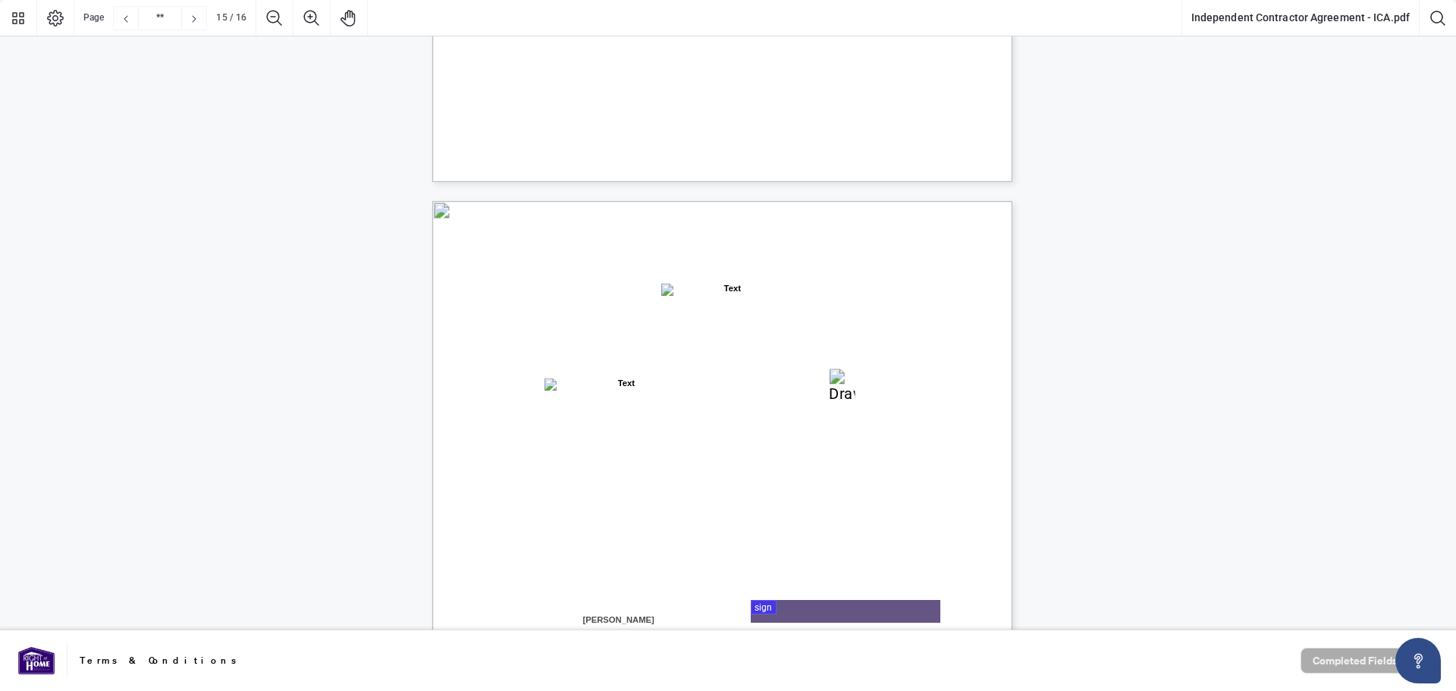
type input "**"
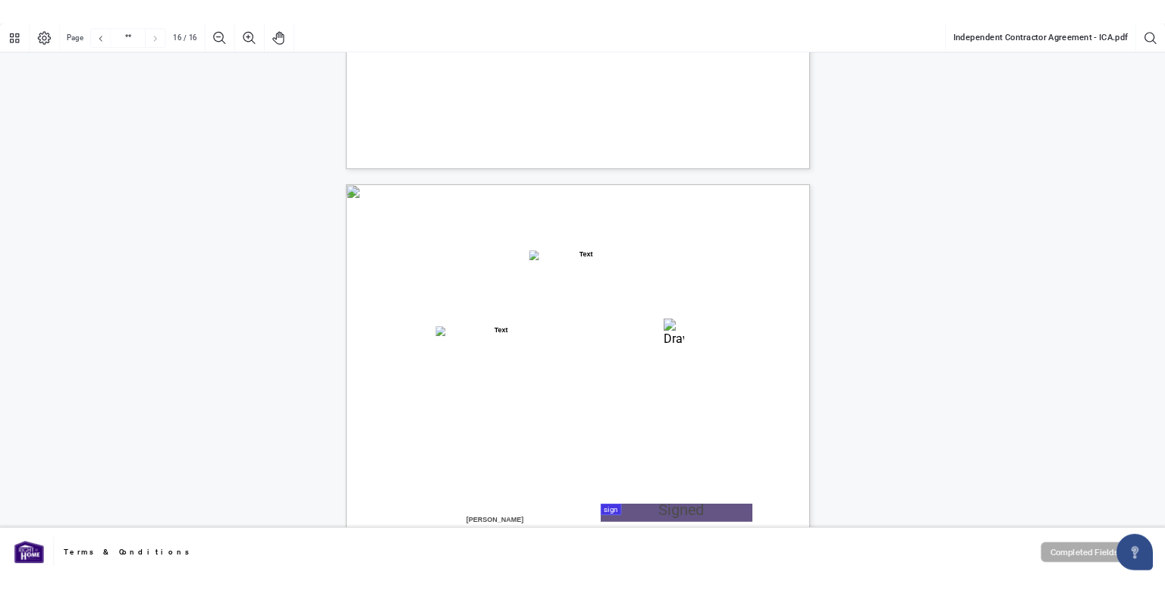
scroll to position [11536, 0]
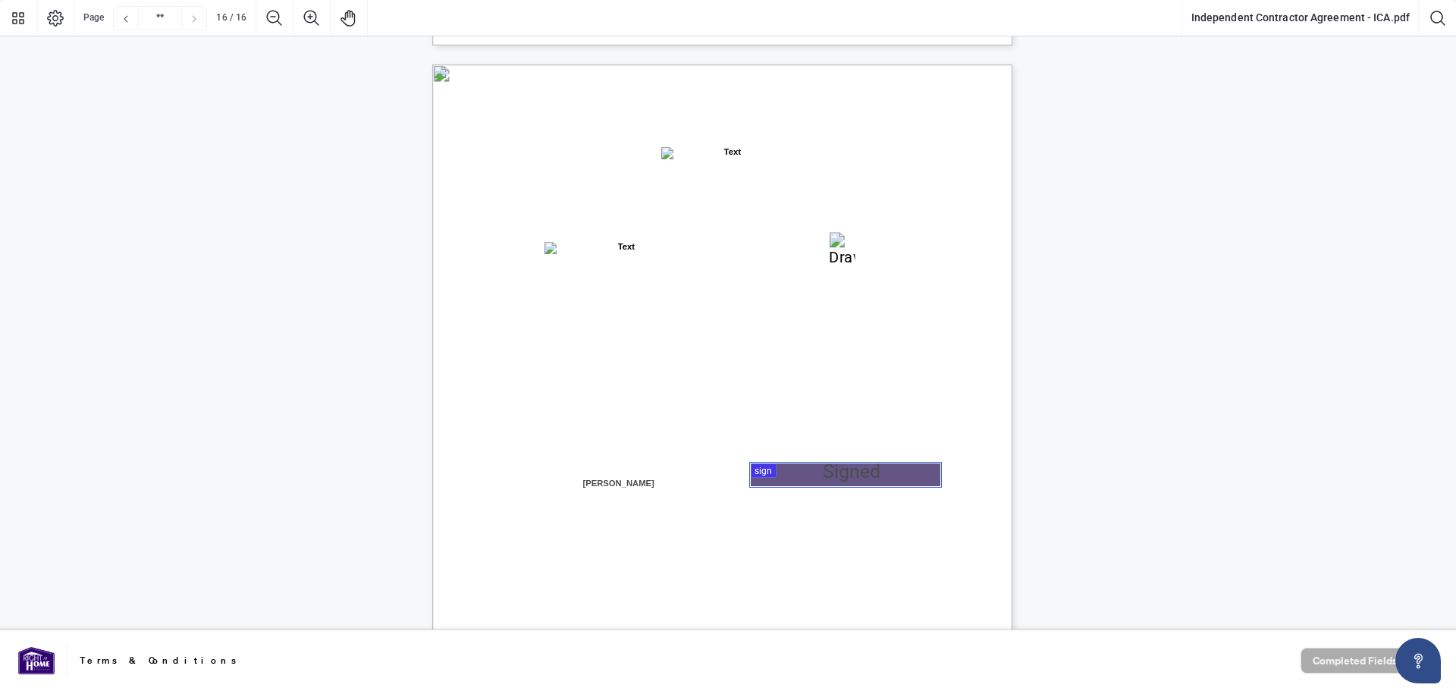
click at [811, 476] on div at bounding box center [728, 315] width 1456 height 630
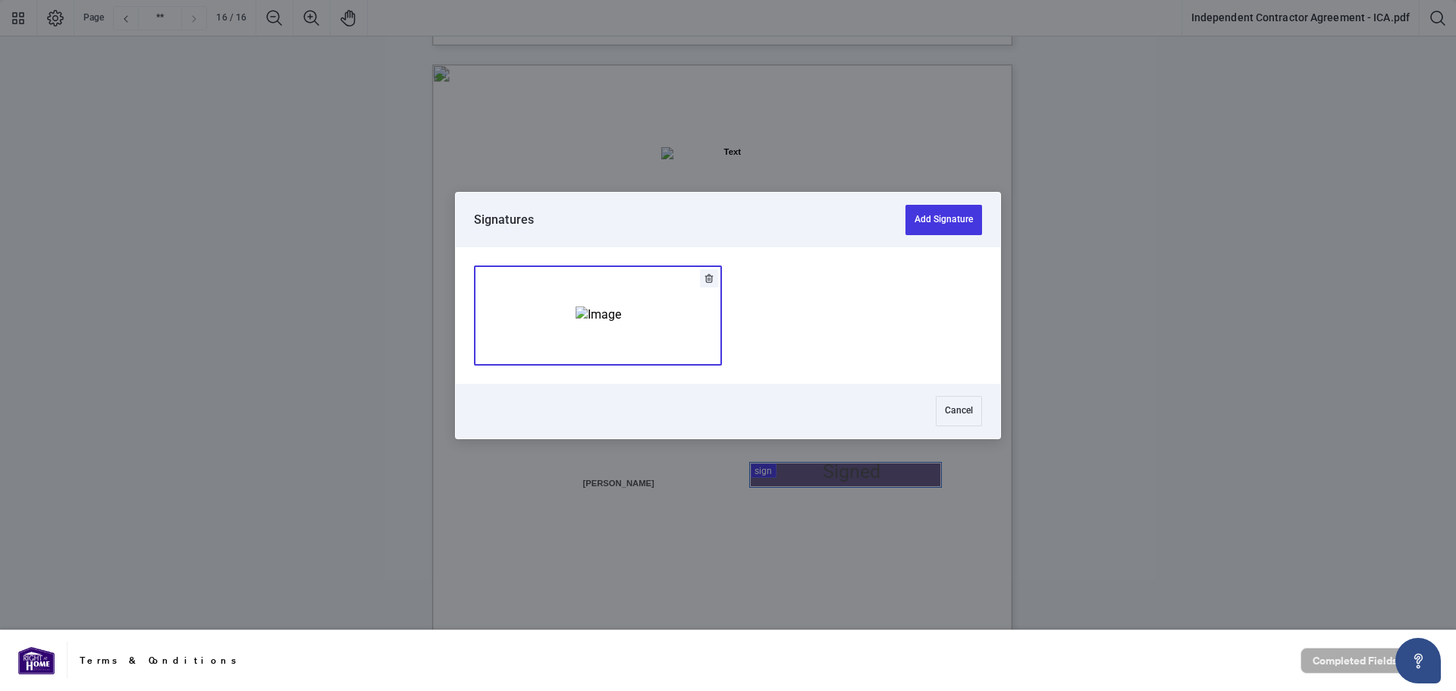
click at [609, 323] on img "Add Signature" at bounding box center [599, 314] width 46 height 17
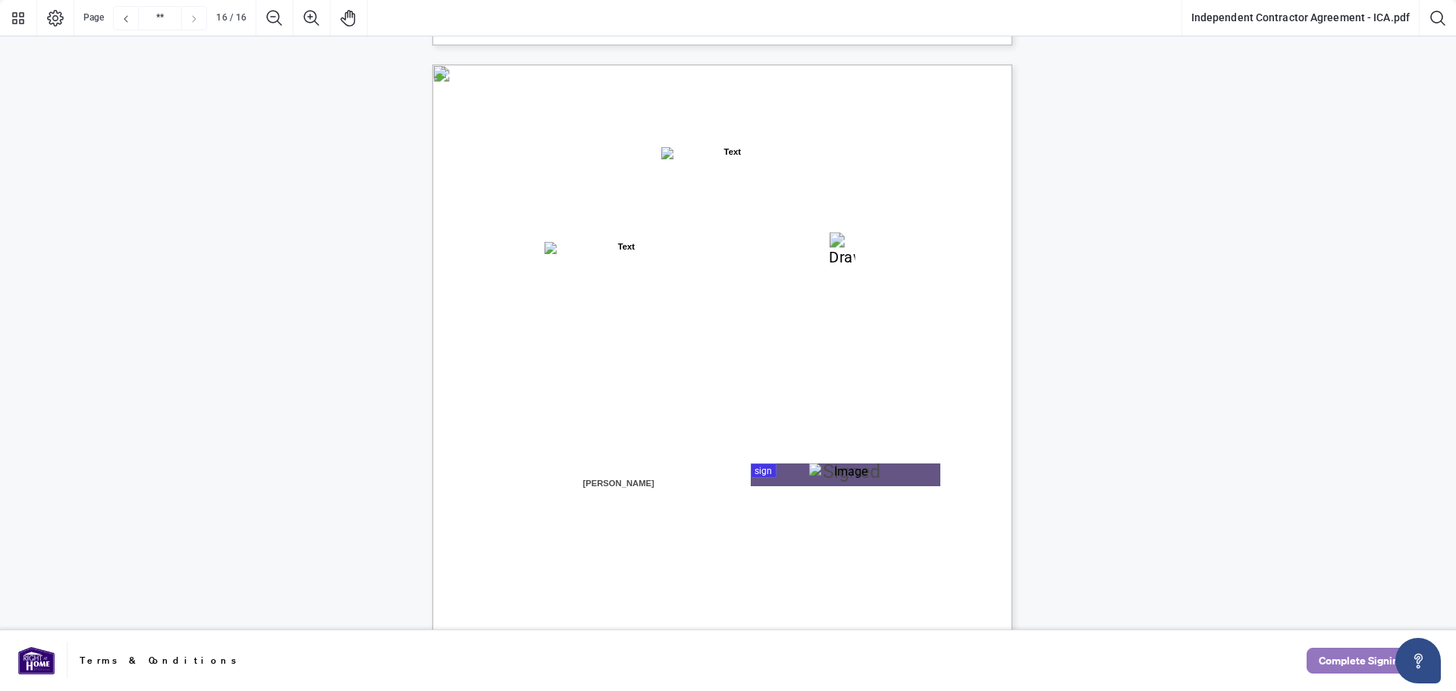
click at [1353, 661] on span "Complete Signing" at bounding box center [1362, 661] width 86 height 24
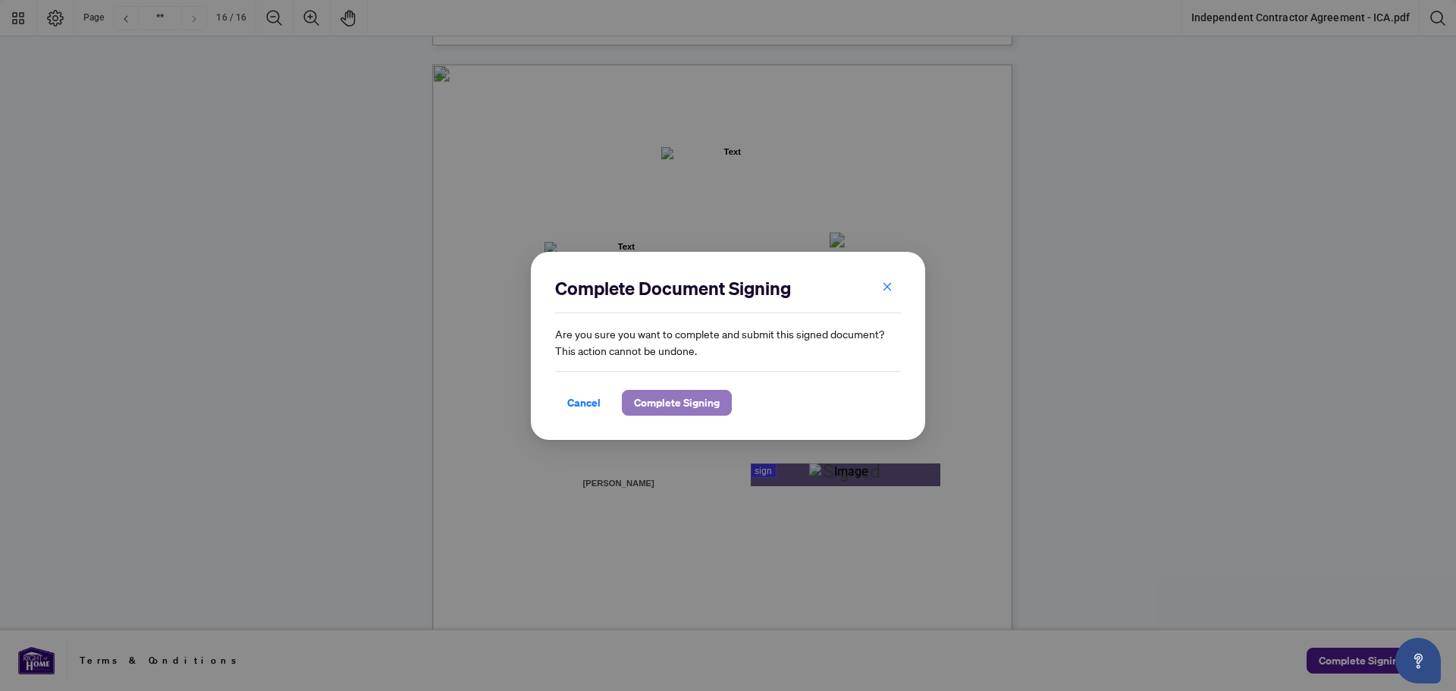
click at [678, 402] on span "Complete Signing" at bounding box center [677, 403] width 86 height 24
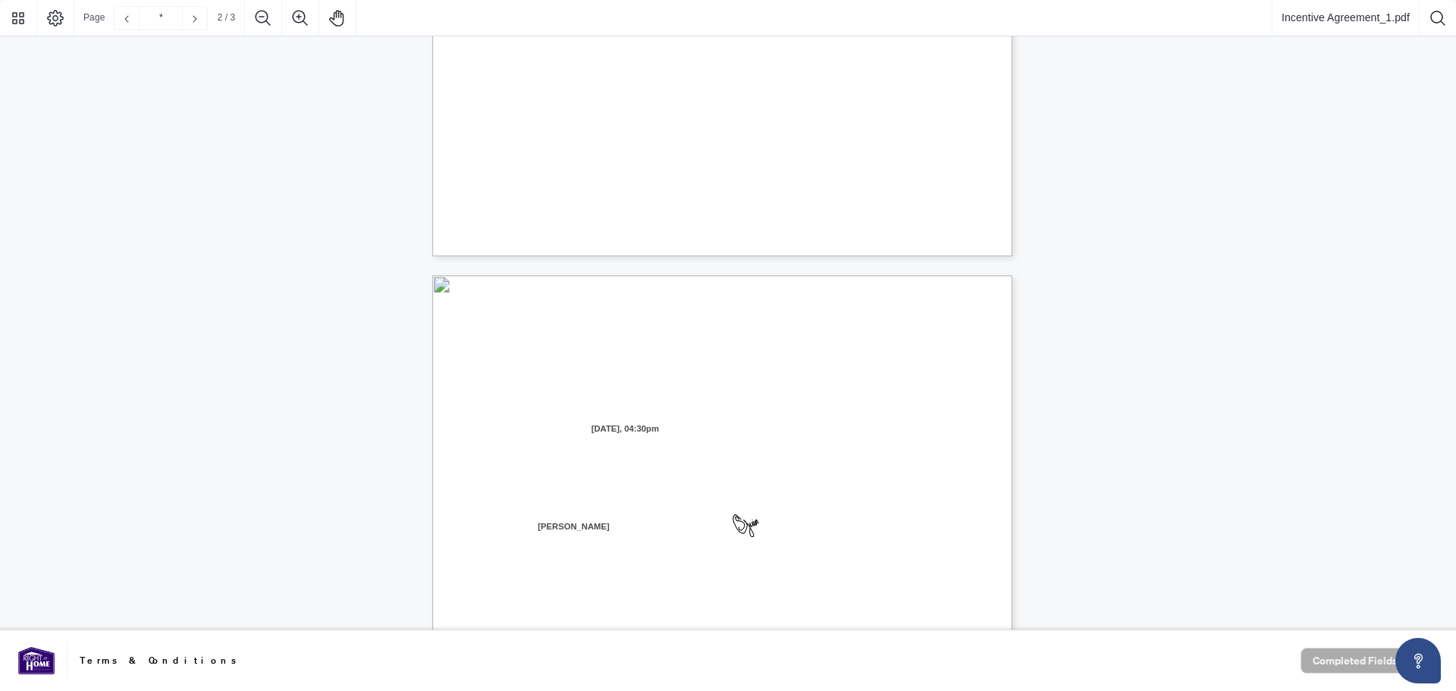
type input "*"
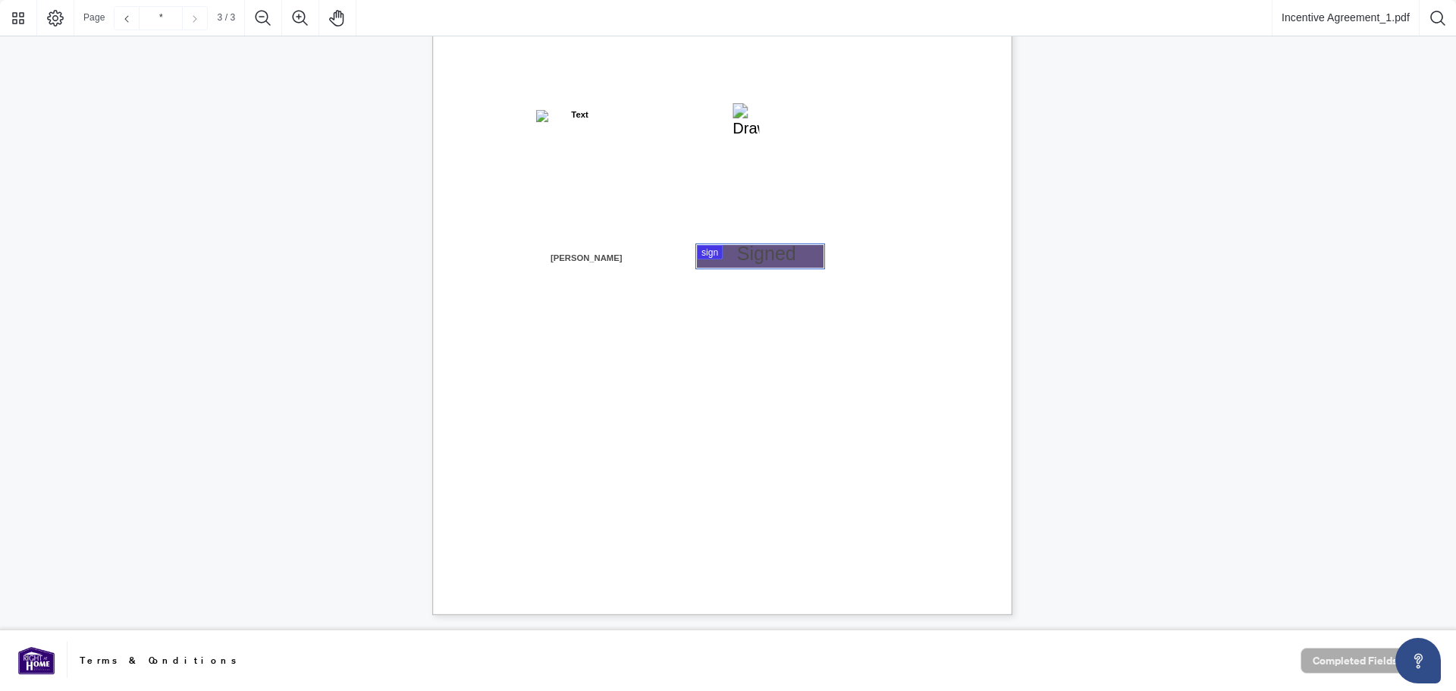
click at [737, 259] on div at bounding box center [728, 315] width 1456 height 630
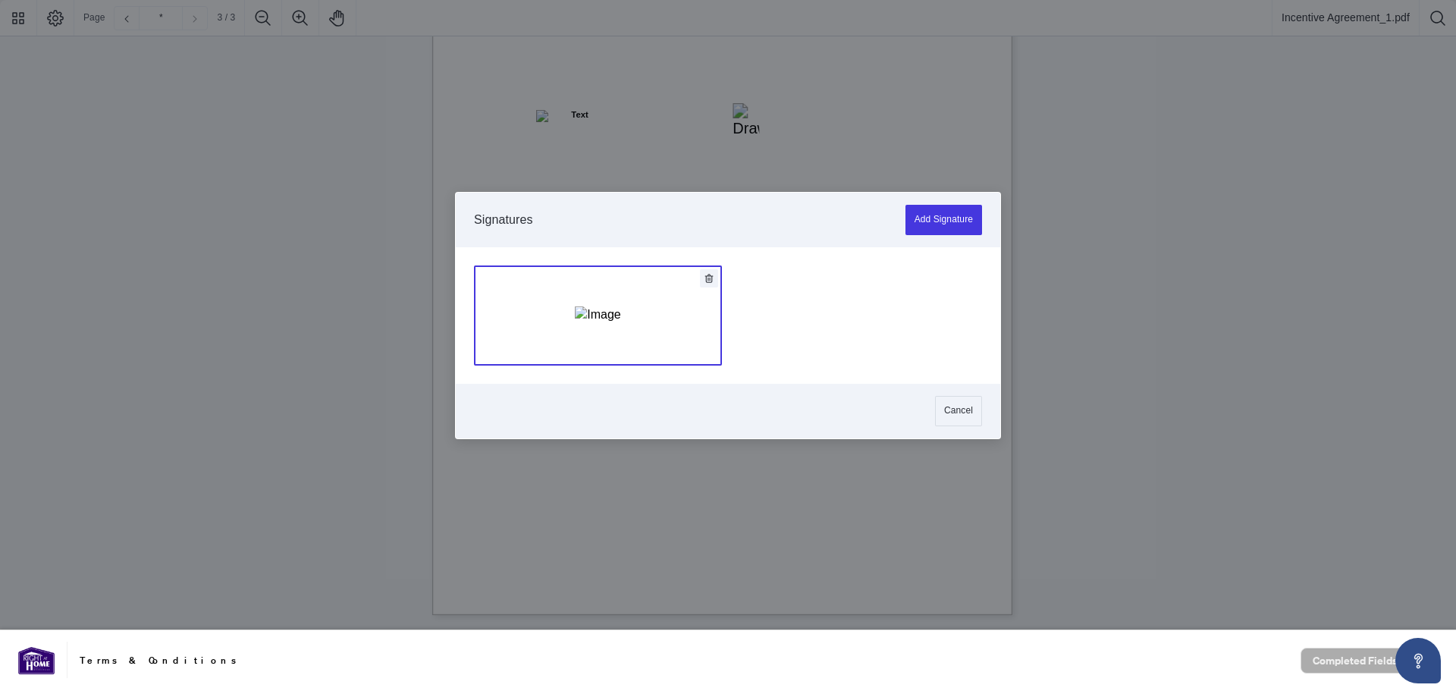
click at [620, 323] on img "Add Signature" at bounding box center [598, 314] width 46 height 17
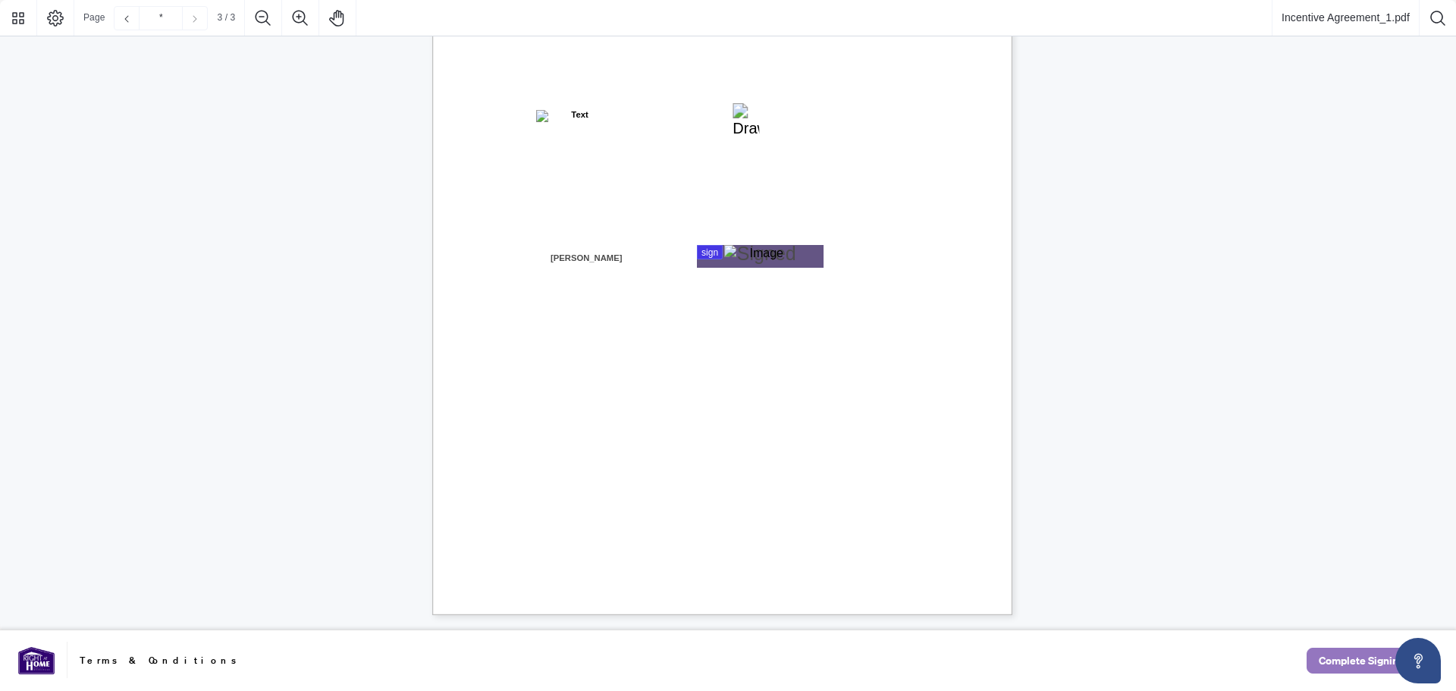
click at [1360, 666] on span "Complete Signing" at bounding box center [1362, 661] width 86 height 24
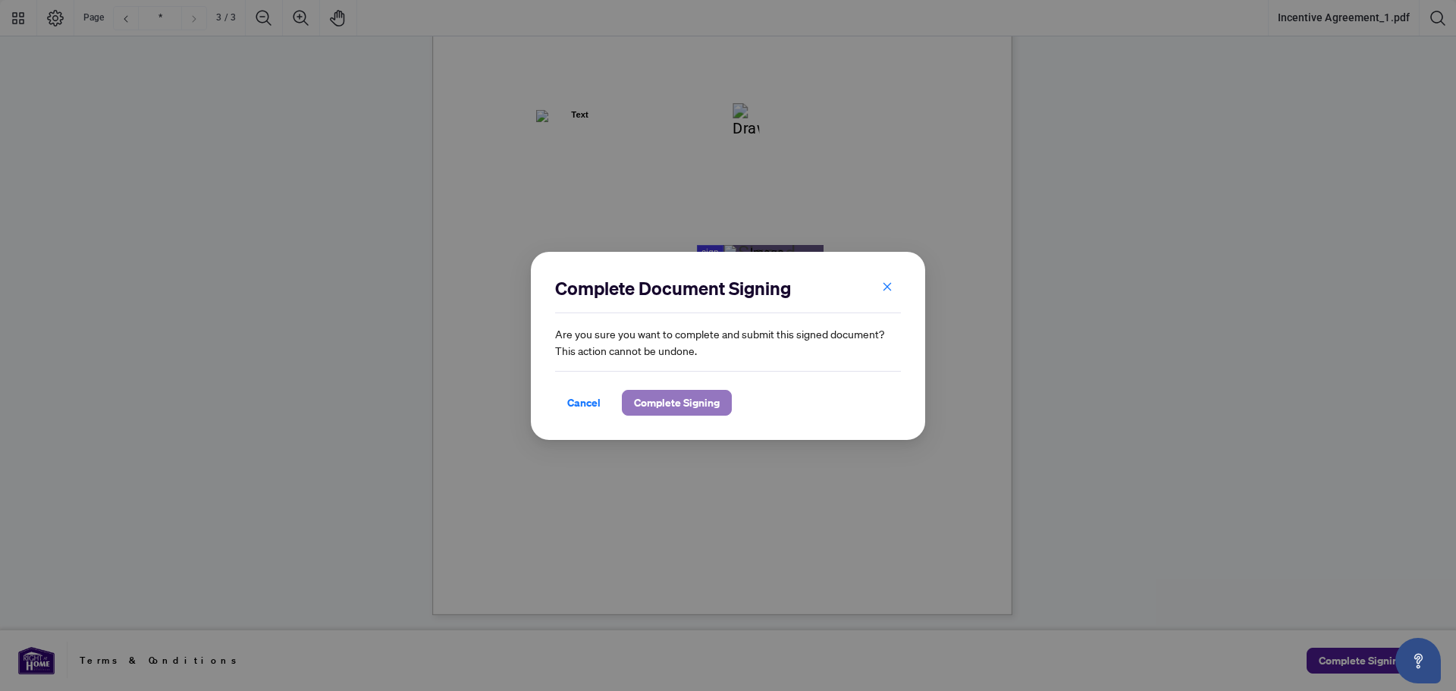
click at [635, 399] on span "Complete Signing" at bounding box center [677, 403] width 86 height 24
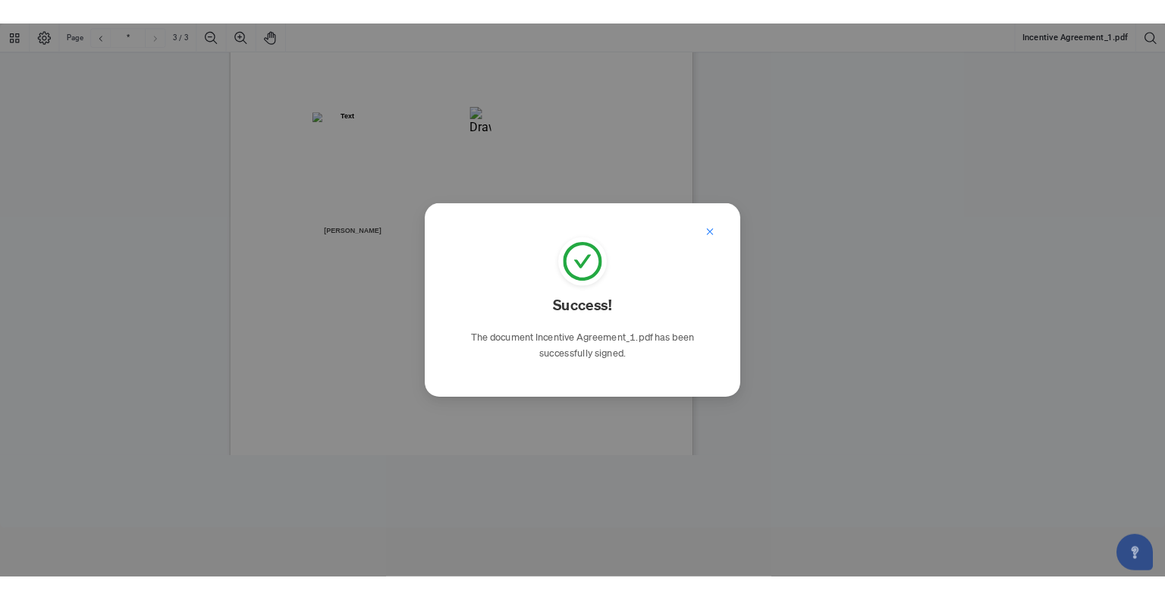
scroll to position [1607, 0]
